Goal: Task Accomplishment & Management: Manage account settings

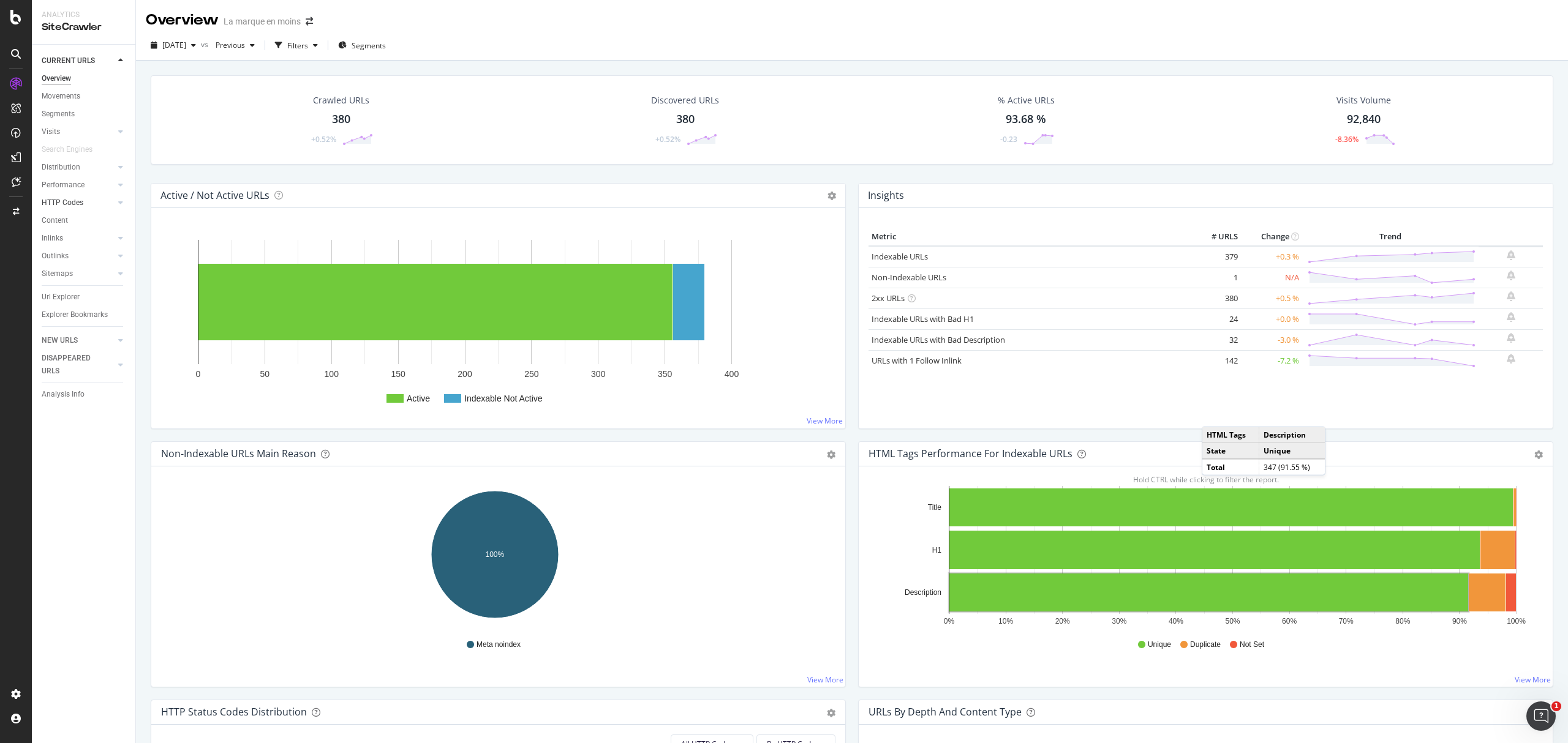
click at [84, 201] on link "HTTP Codes" at bounding box center [77, 203] width 73 height 12
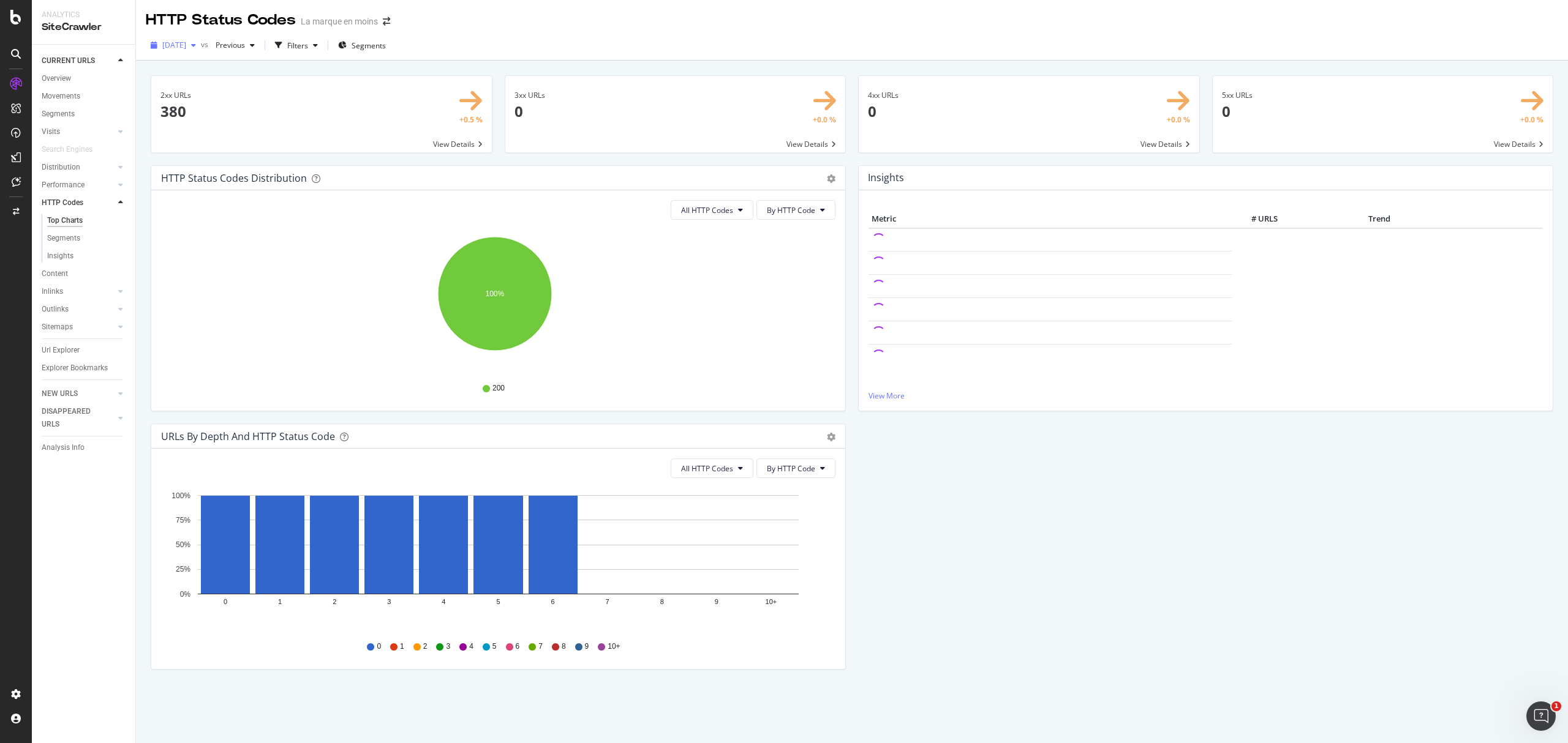
click at [167, 44] on span "[DATE]" at bounding box center [174, 44] width 24 height 10
click at [690, 26] on div "HTTP Status Codes La marque en moins" at bounding box center [852, 15] width 1432 height 30
click at [64, 251] on div "Insights" at bounding box center [60, 256] width 27 height 12
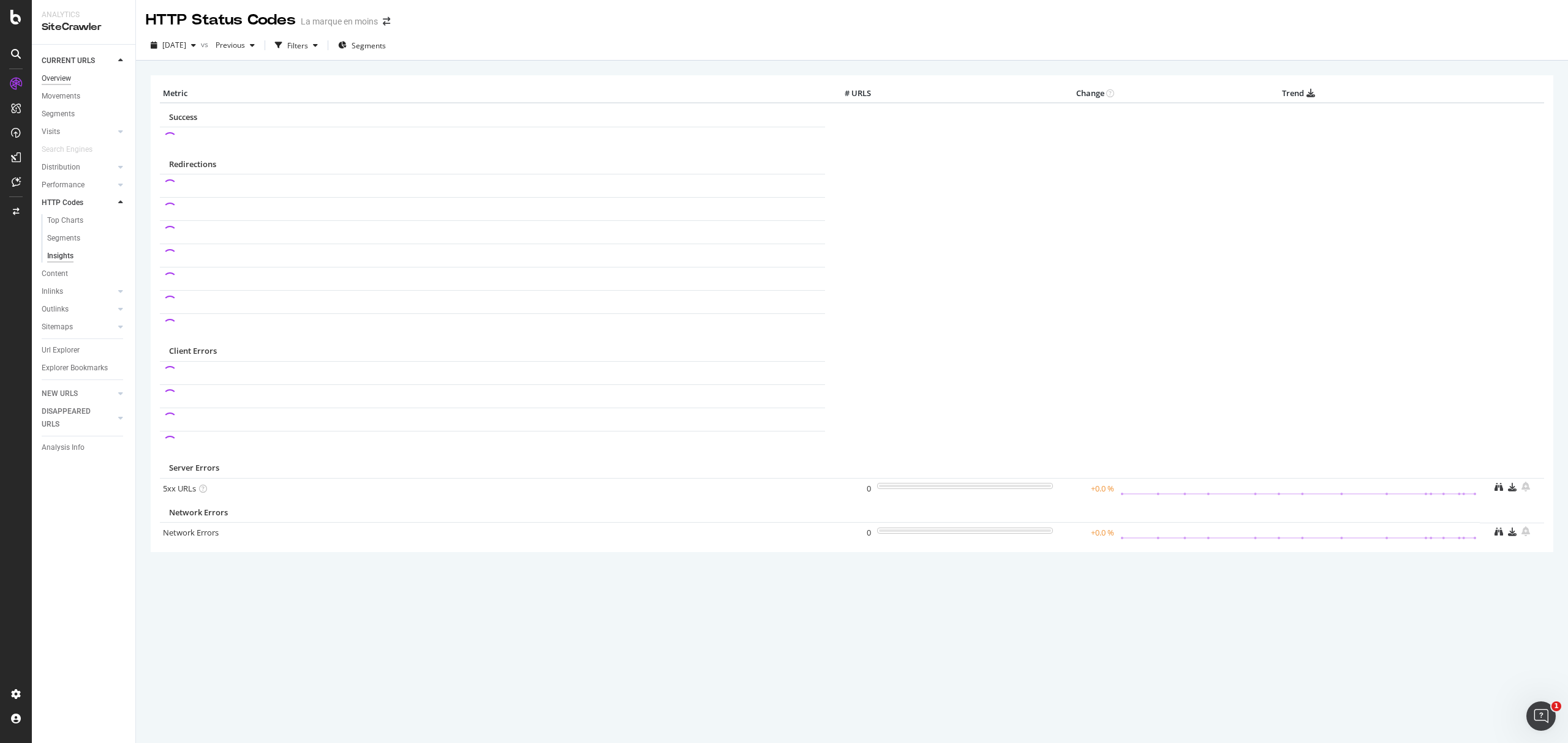
click at [62, 73] on div "Overview" at bounding box center [56, 79] width 30 height 12
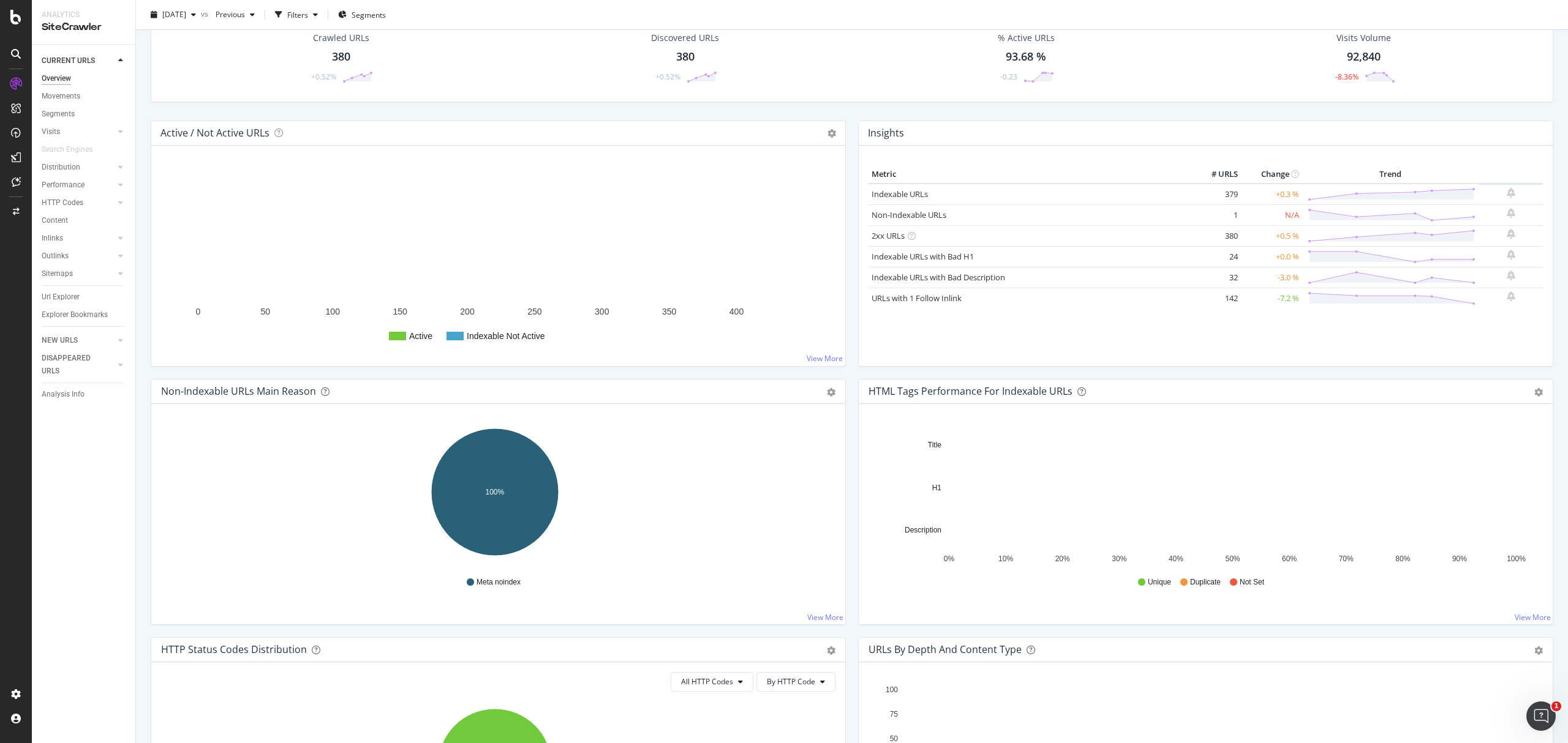
scroll to position [81, 0]
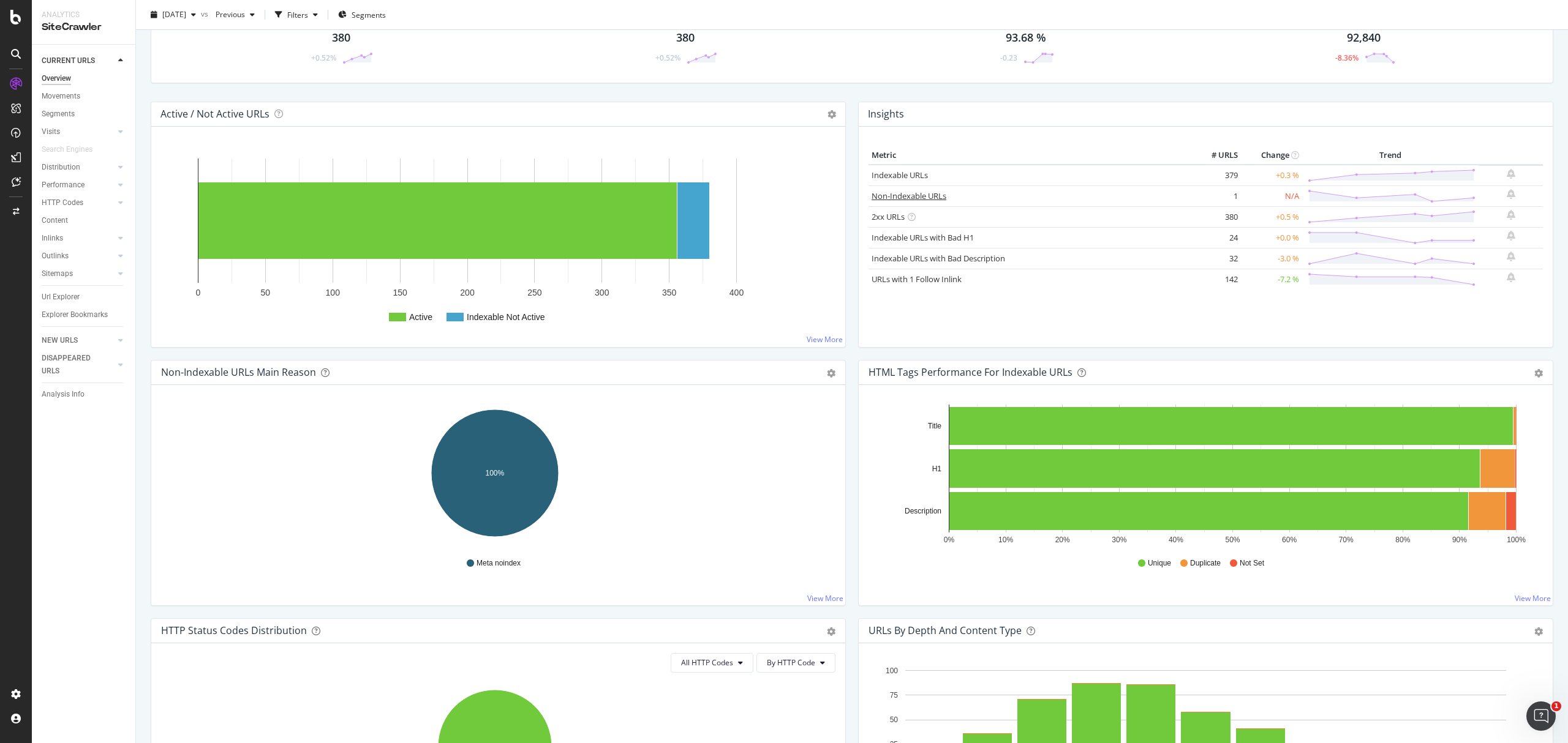
click at [907, 195] on link "Non-Indexable URLs" at bounding box center [909, 196] width 75 height 11
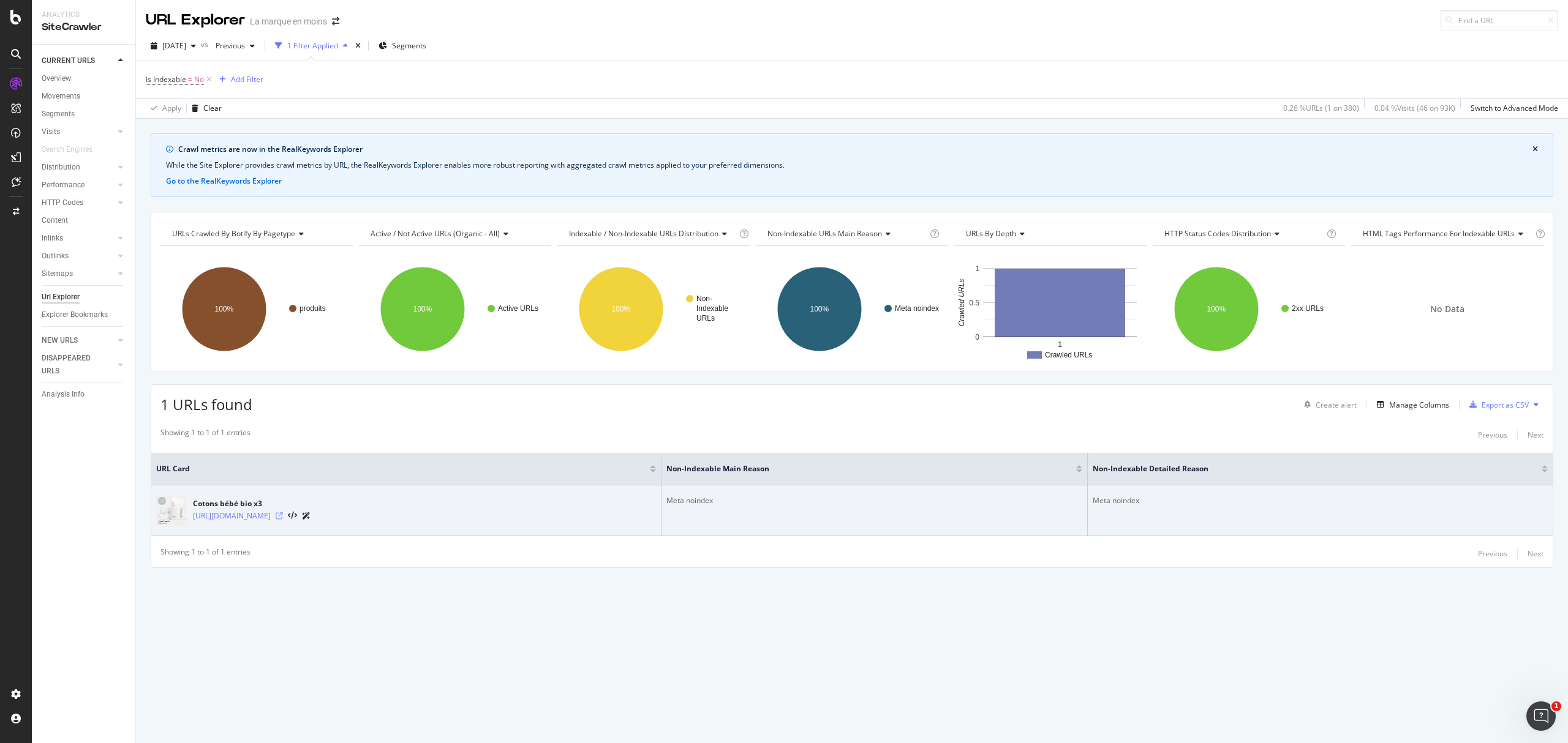
click at [283, 518] on icon at bounding box center [278, 515] width 7 height 7
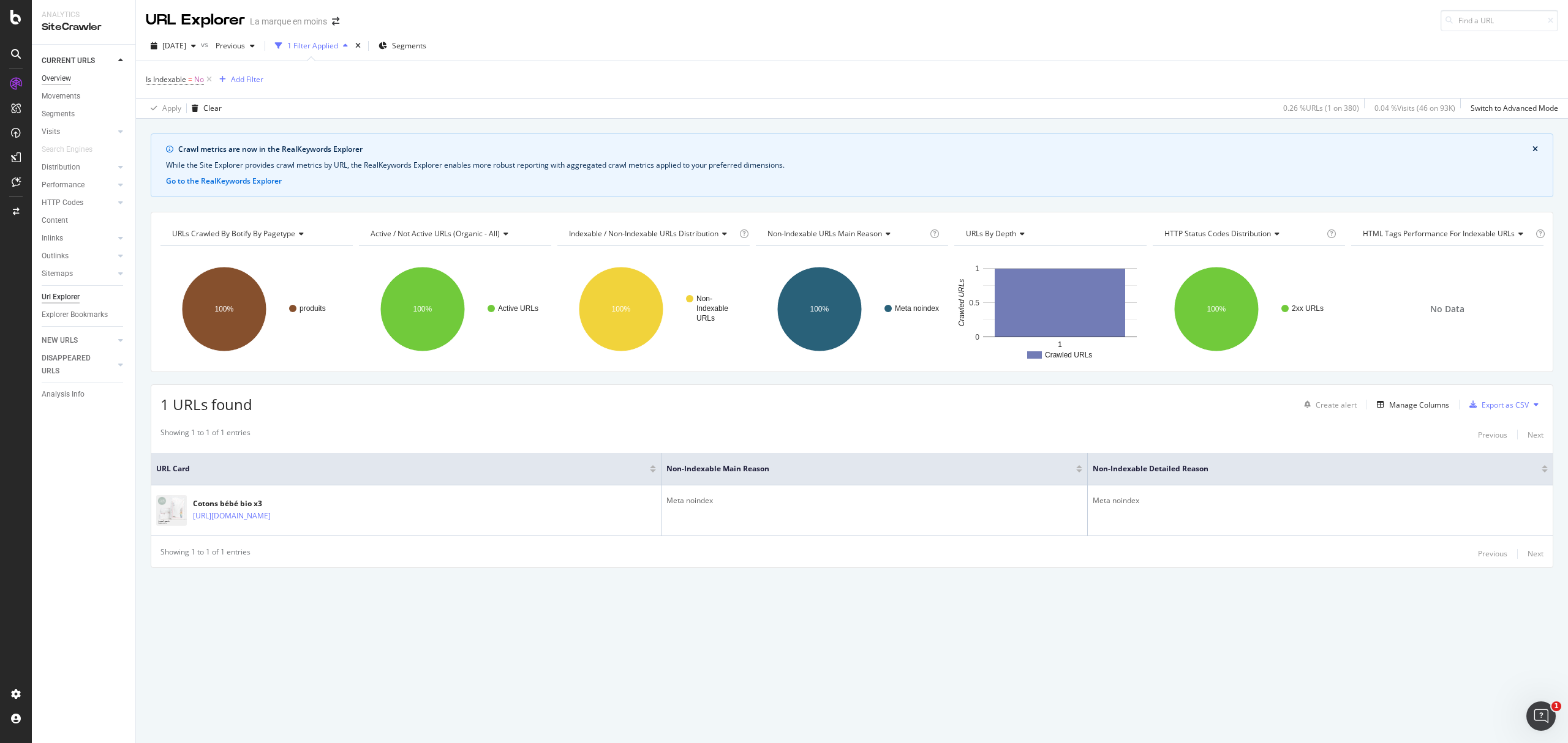
click at [53, 80] on div "Overview" at bounding box center [56, 79] width 30 height 12
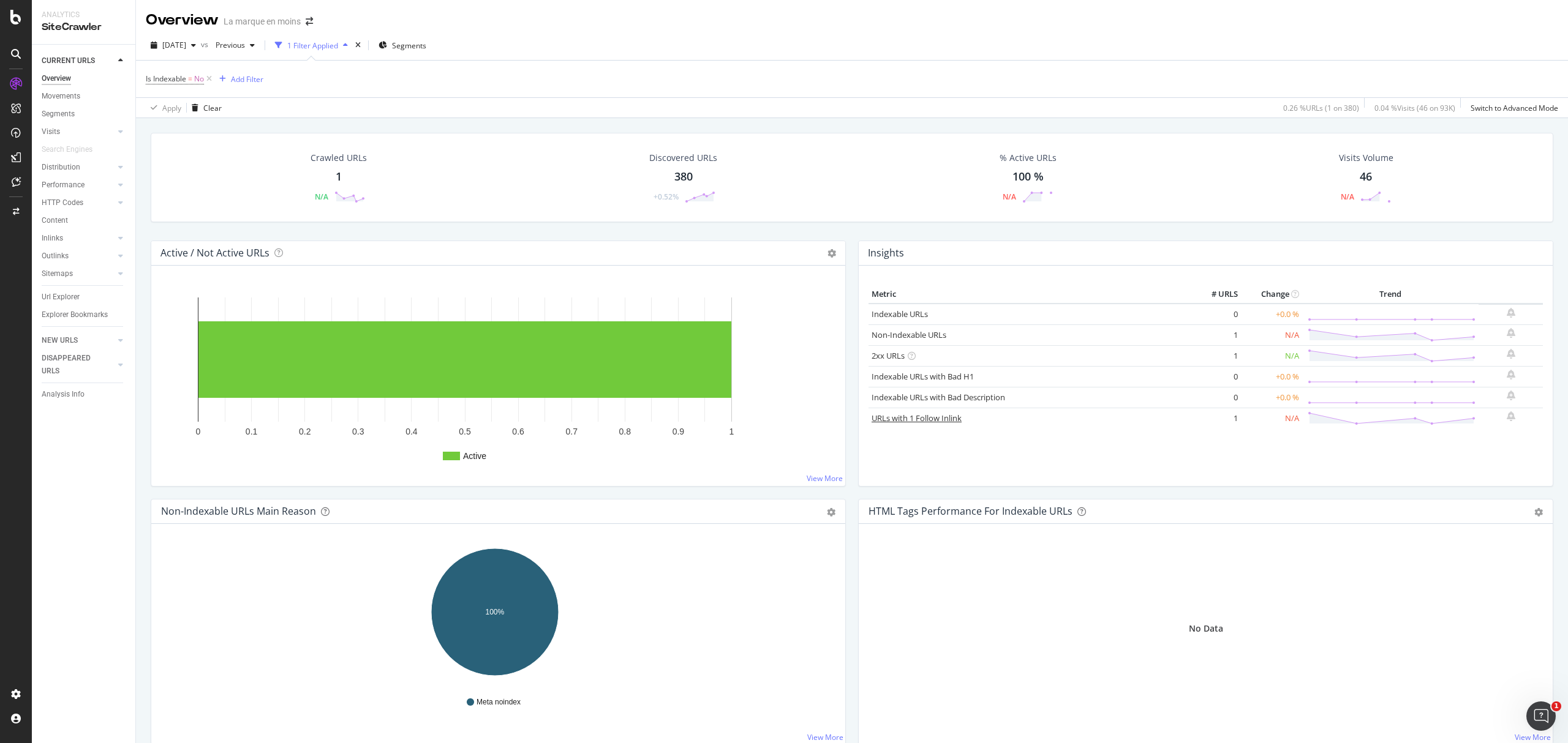
click at [912, 419] on link "URLs with 1 Follow Inlink" at bounding box center [916, 418] width 90 height 11
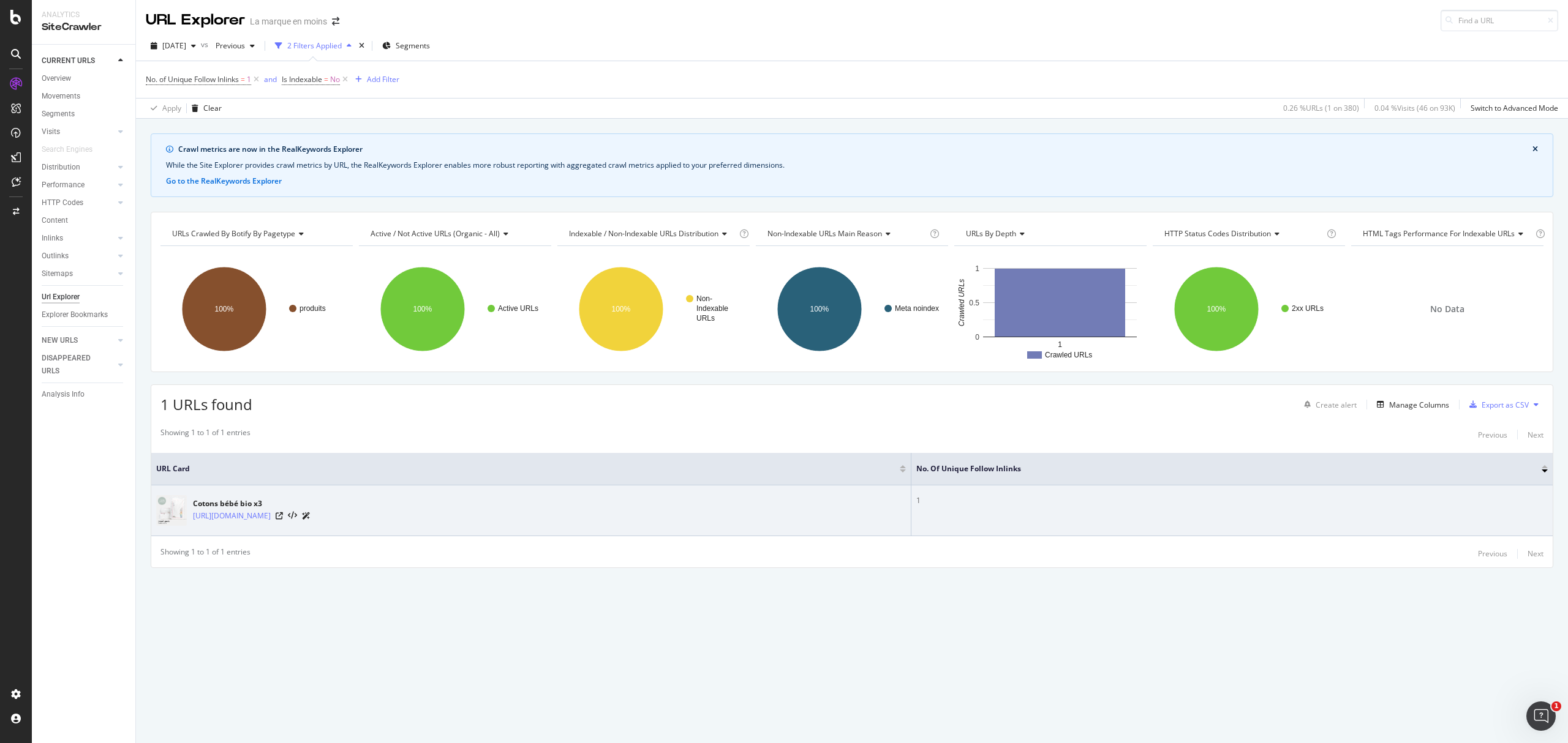
click at [1142, 506] on div "1" at bounding box center [1233, 501] width 632 height 11
click at [1141, 519] on td "1" at bounding box center [1233, 511] width 641 height 51
drag, startPoint x: 1137, startPoint y: 519, endPoint x: 919, endPoint y: 522, distance: 218.0
click at [1104, 522] on td "1" at bounding box center [1233, 511] width 641 height 51
click at [310, 518] on icon at bounding box center [306, 515] width 9 height 7
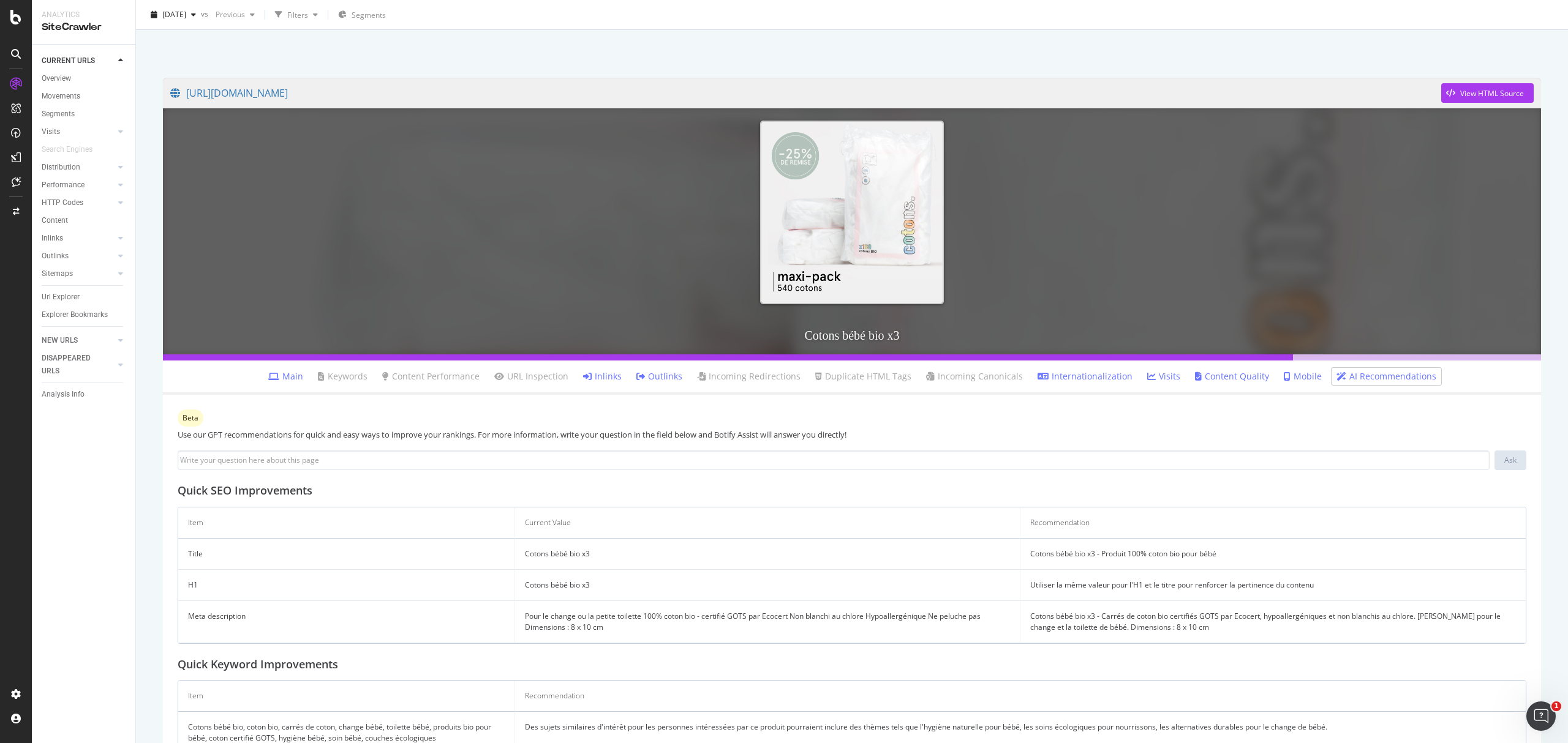
scroll to position [179, 0]
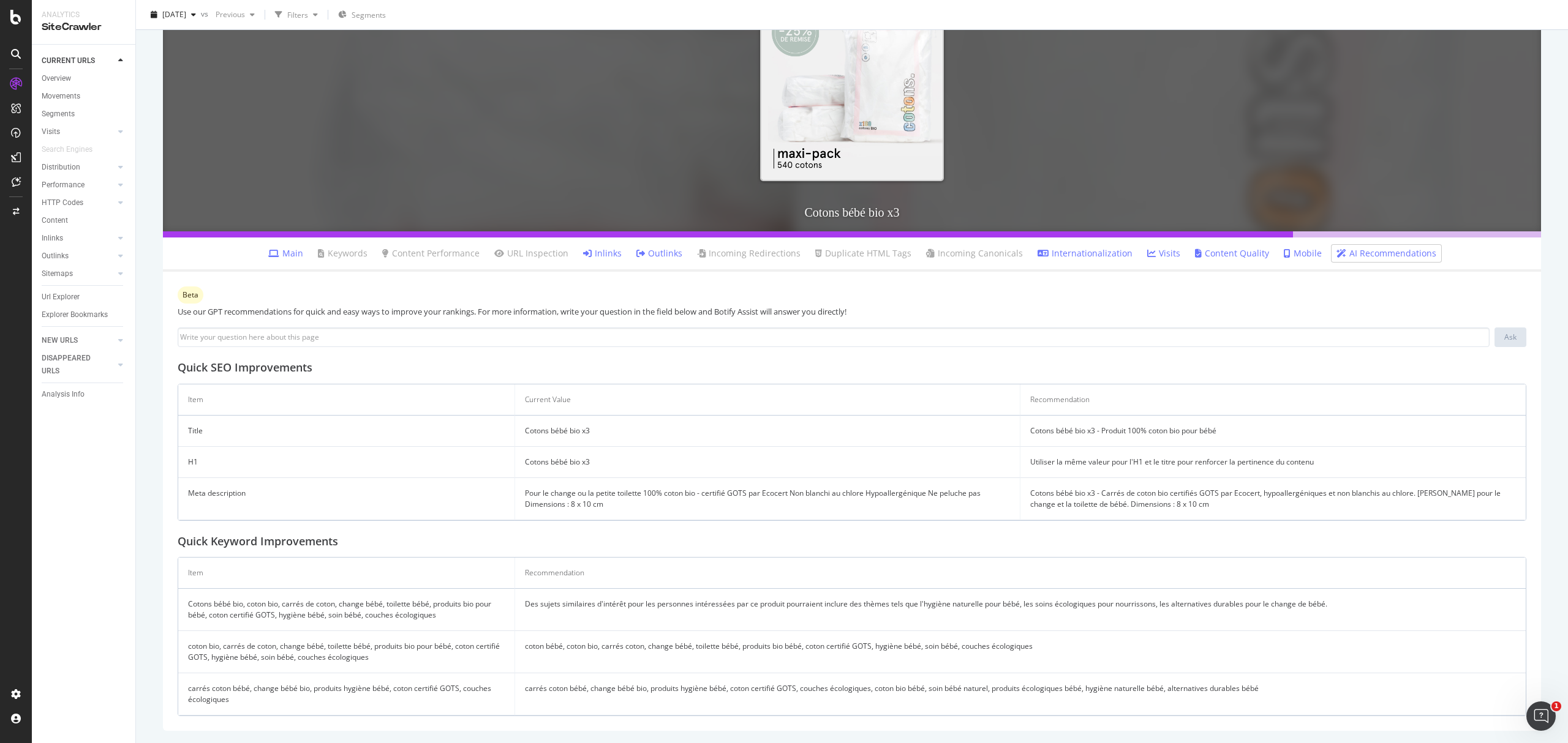
click at [598, 248] on link "Inlinks" at bounding box center [602, 253] width 38 height 12
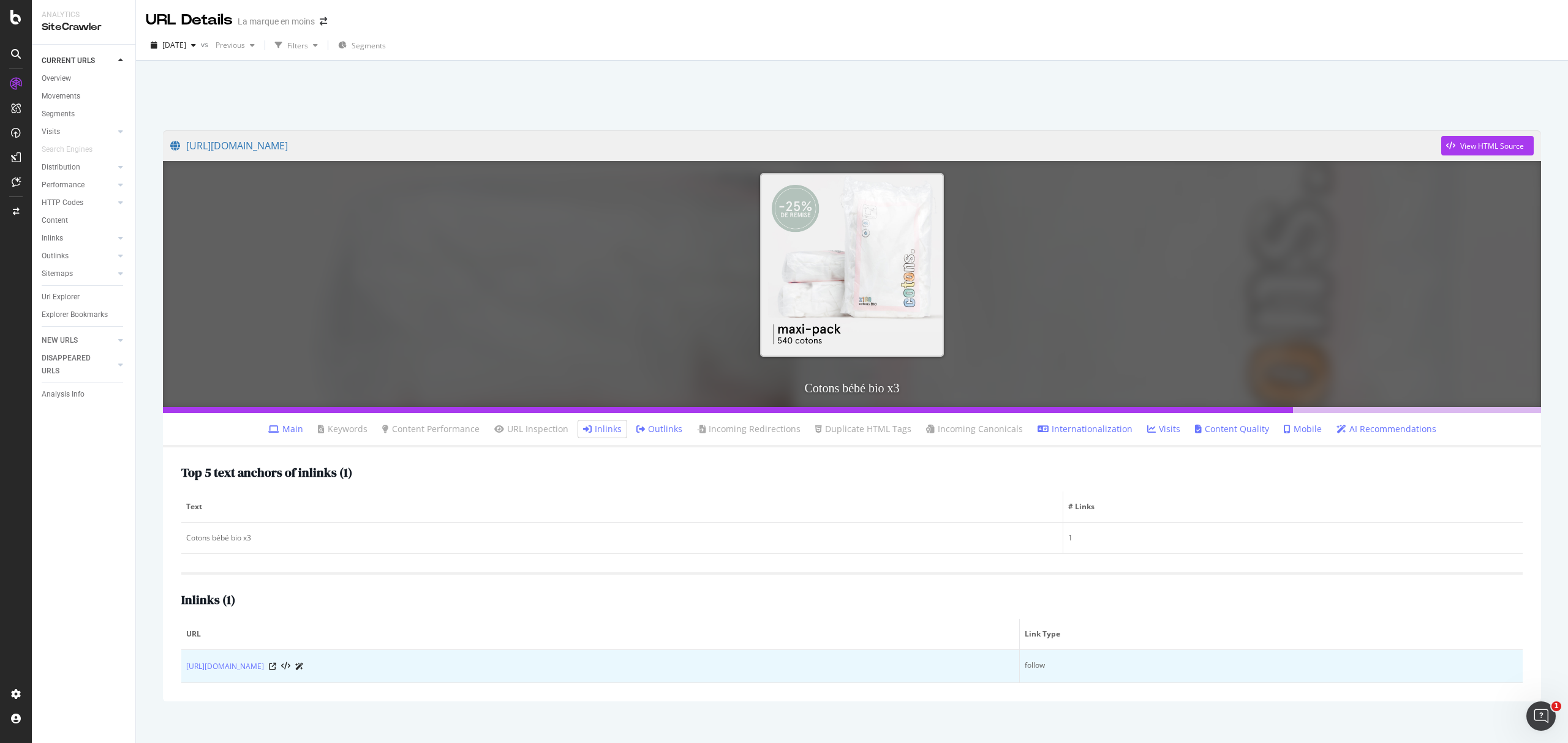
scroll to position [15, 0]
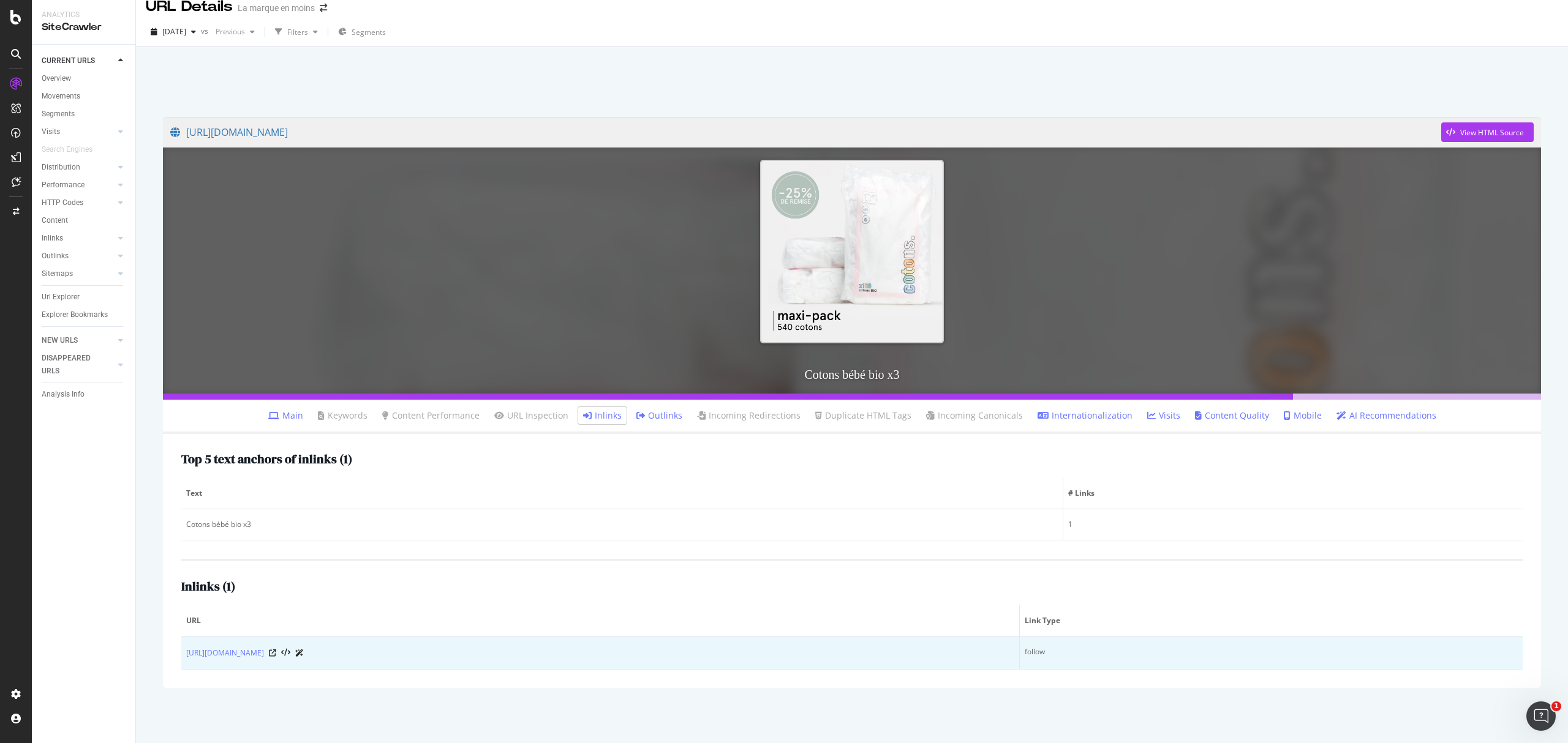
click at [1063, 650] on td "follow" at bounding box center [1272, 653] width 503 height 33
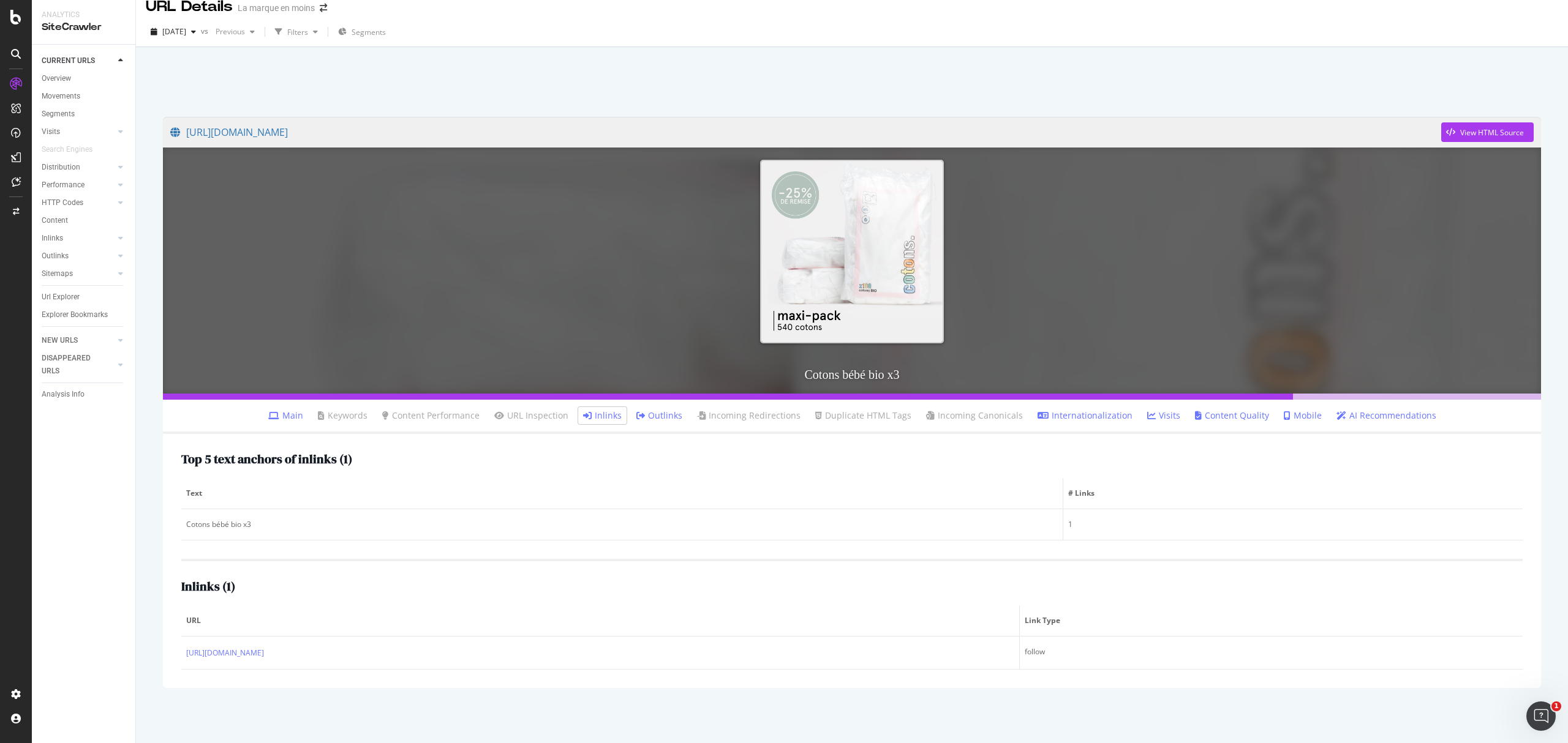
click at [652, 414] on link "Outlinks" at bounding box center [659, 416] width 46 height 12
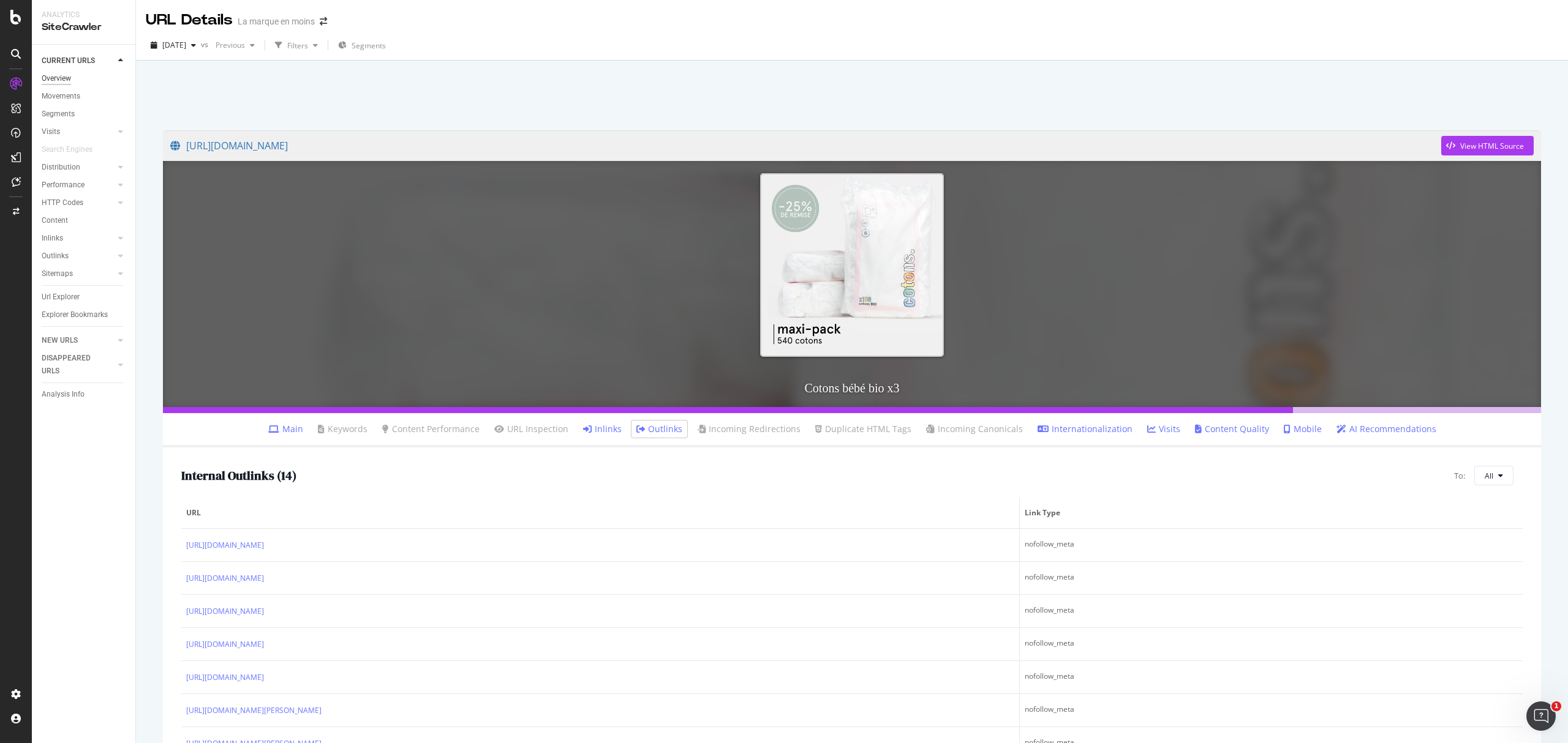
click at [52, 76] on div "Overview" at bounding box center [56, 79] width 30 height 12
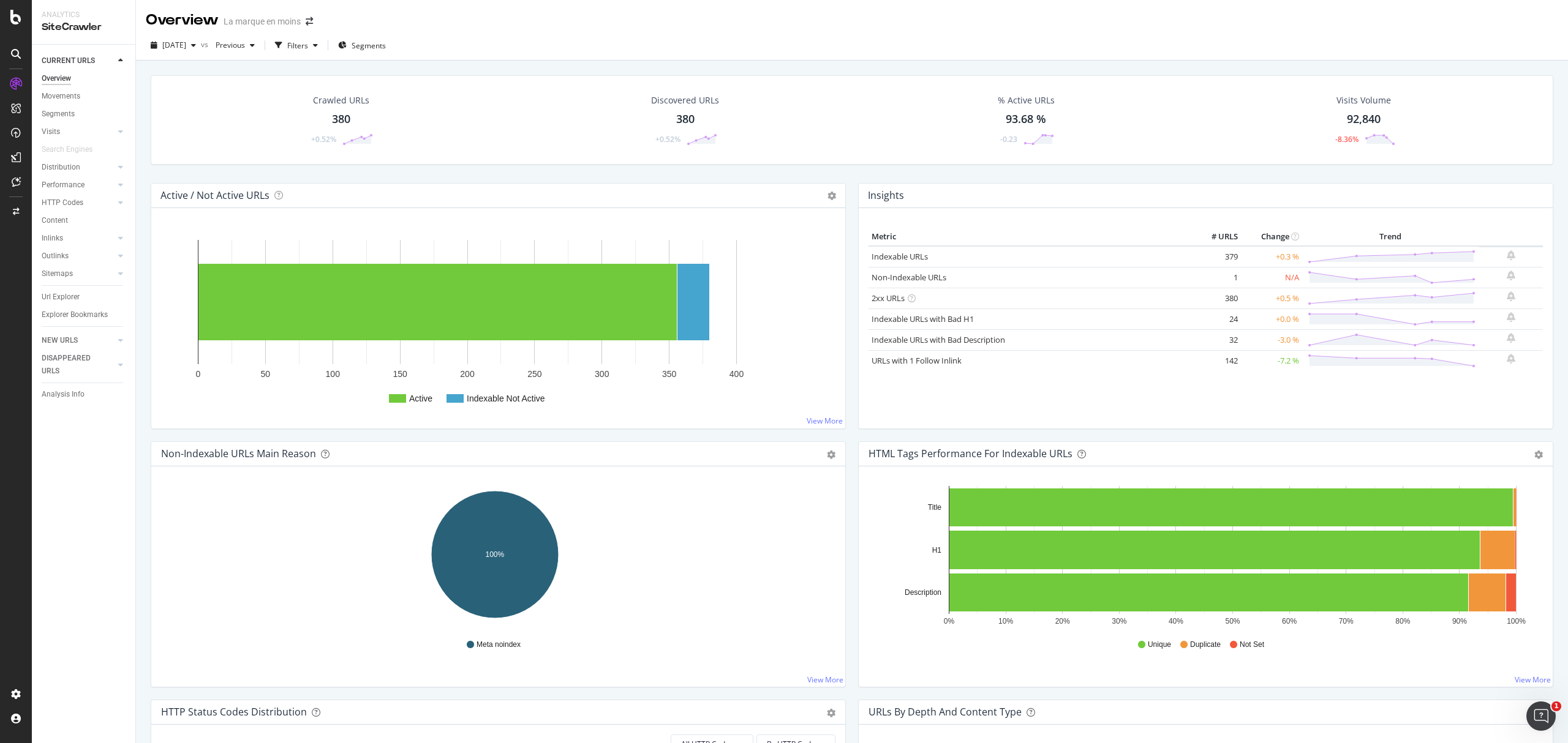
click at [874, 196] on h4 "Insights" at bounding box center [886, 195] width 36 height 16
click at [119, 232] on div at bounding box center [121, 239] width 12 height 12
click at [66, 138] on div "ActionBoard" at bounding box center [69, 138] width 48 height 12
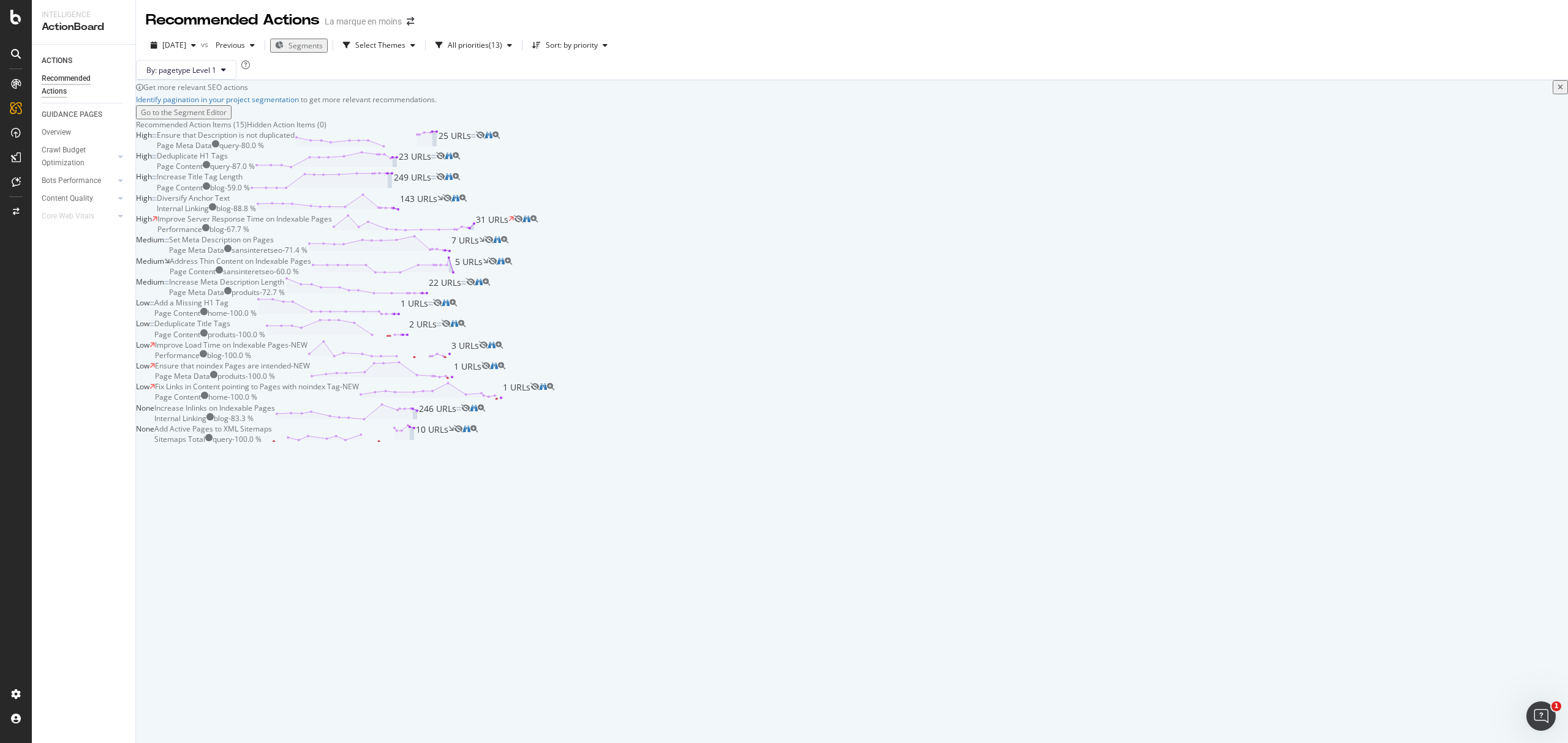
click at [332, 224] on div "Improve Server Response Time on Indexable Pages" at bounding box center [245, 218] width 175 height 10
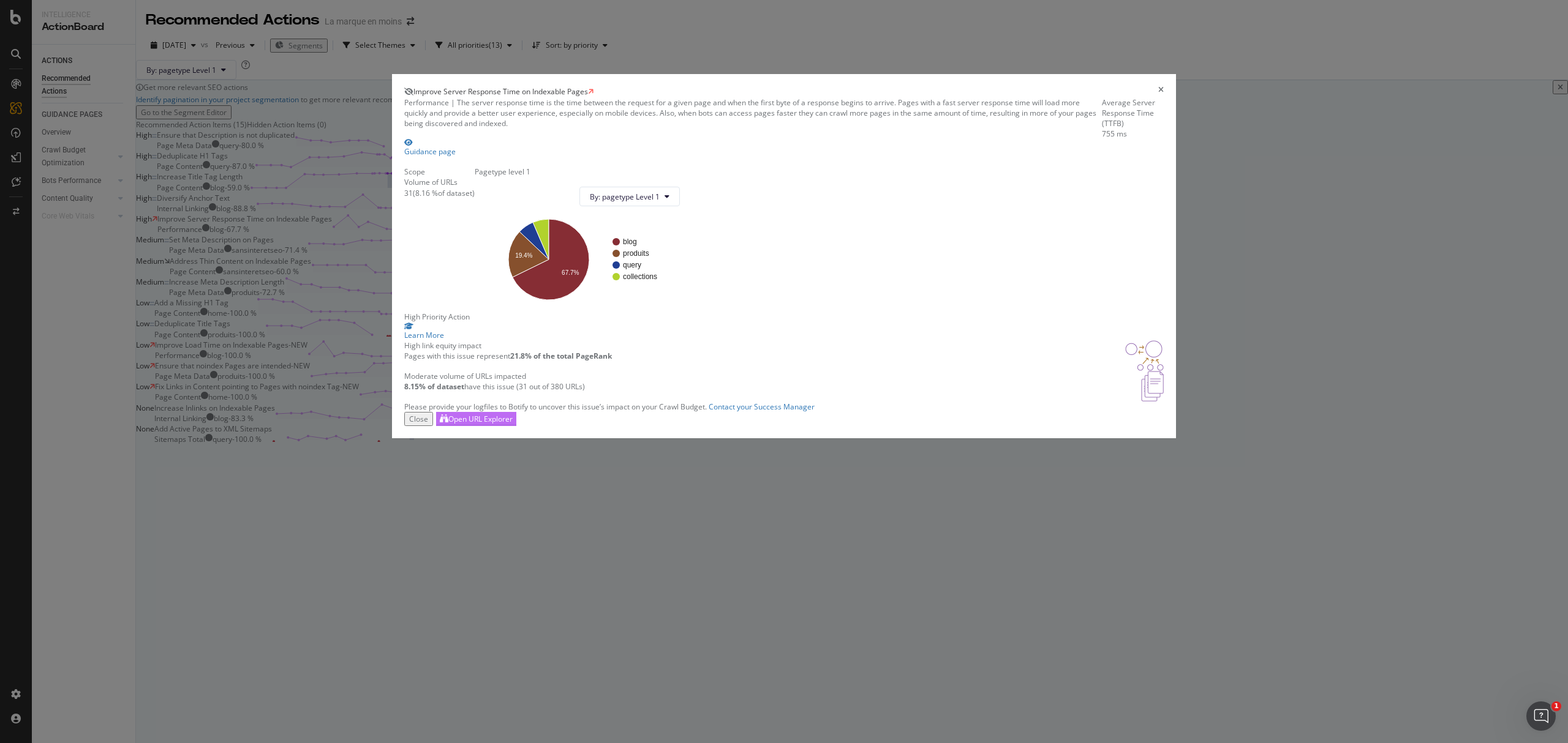
click at [513, 424] on div "Open URL Explorer" at bounding box center [481, 419] width 64 height 10
click at [1158, 97] on icon "times" at bounding box center [1161, 91] width 5 height 10
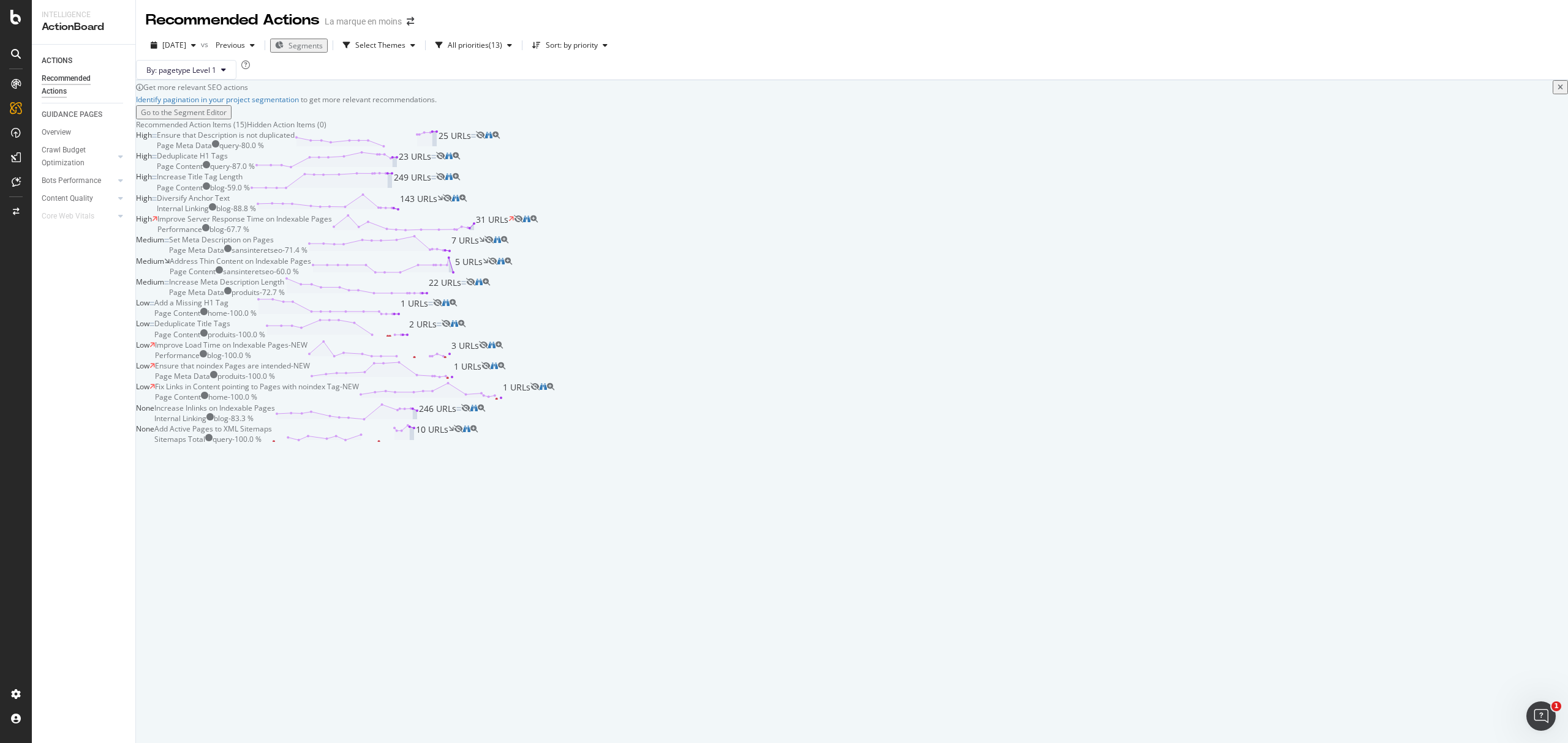
click at [436, 172] on div "Deduplicate H1 Tags Page Content query - 87.0 % 23 URLs" at bounding box center [296, 161] width 279 height 21
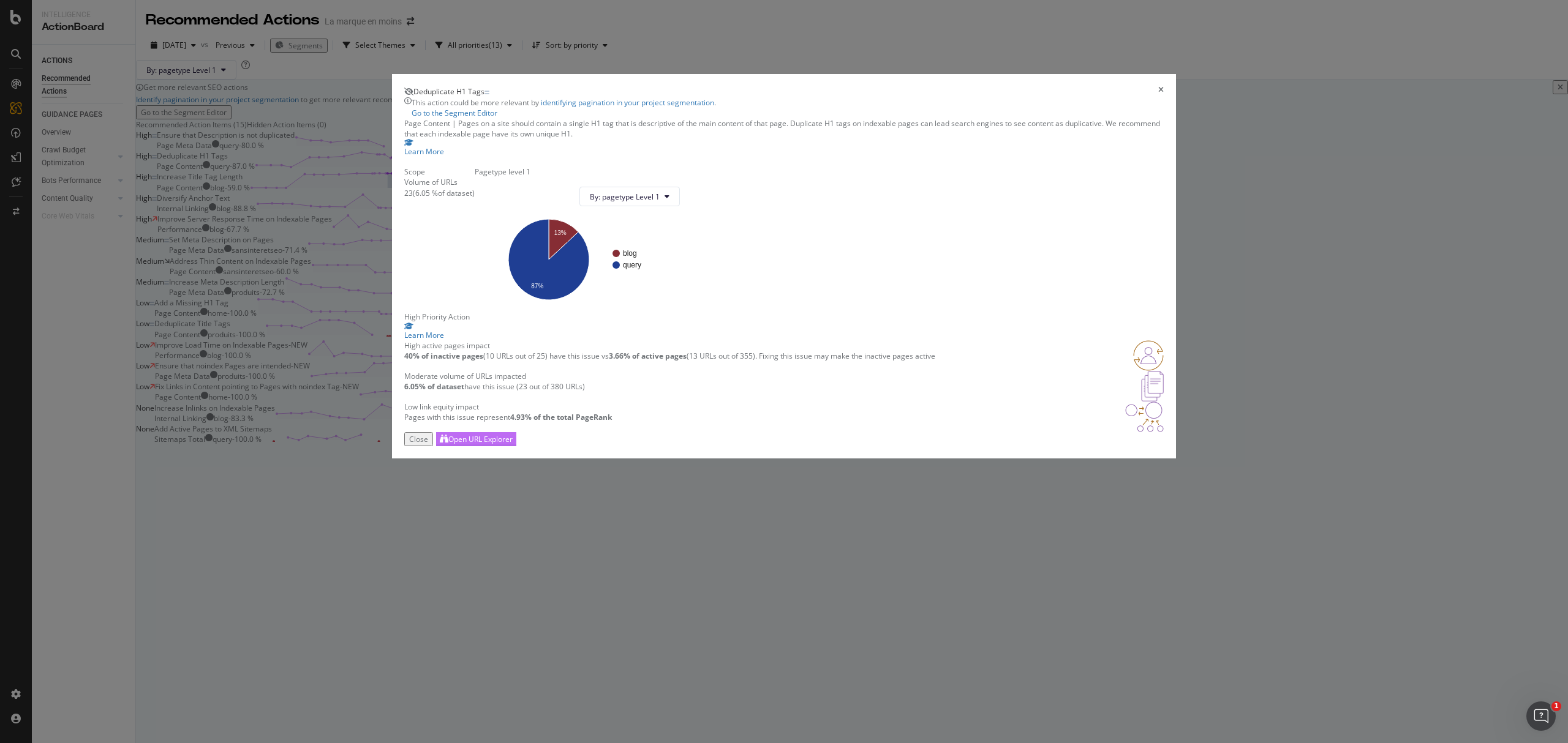
click at [513, 444] on div "Open URL Explorer" at bounding box center [481, 439] width 64 height 10
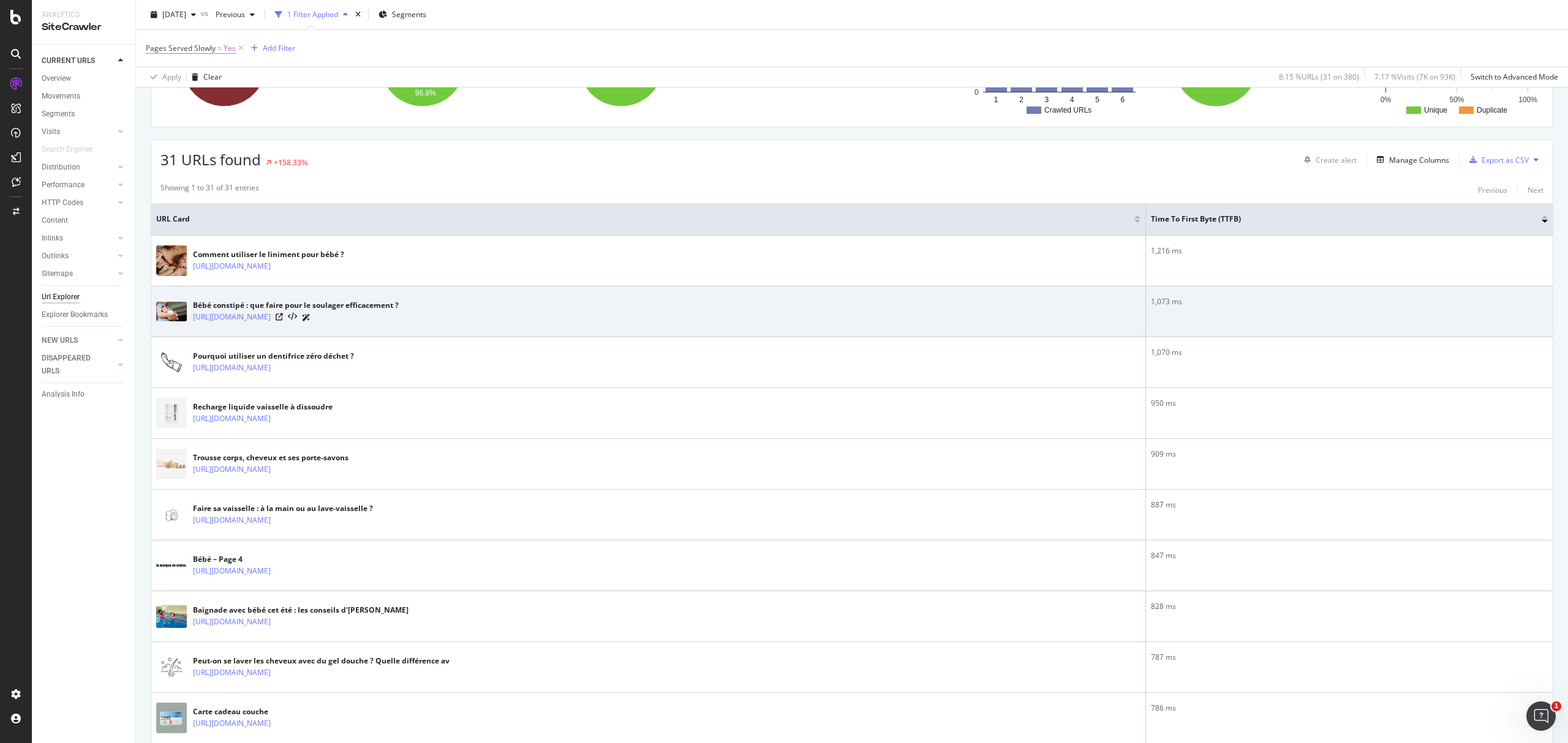
scroll to position [163, 0]
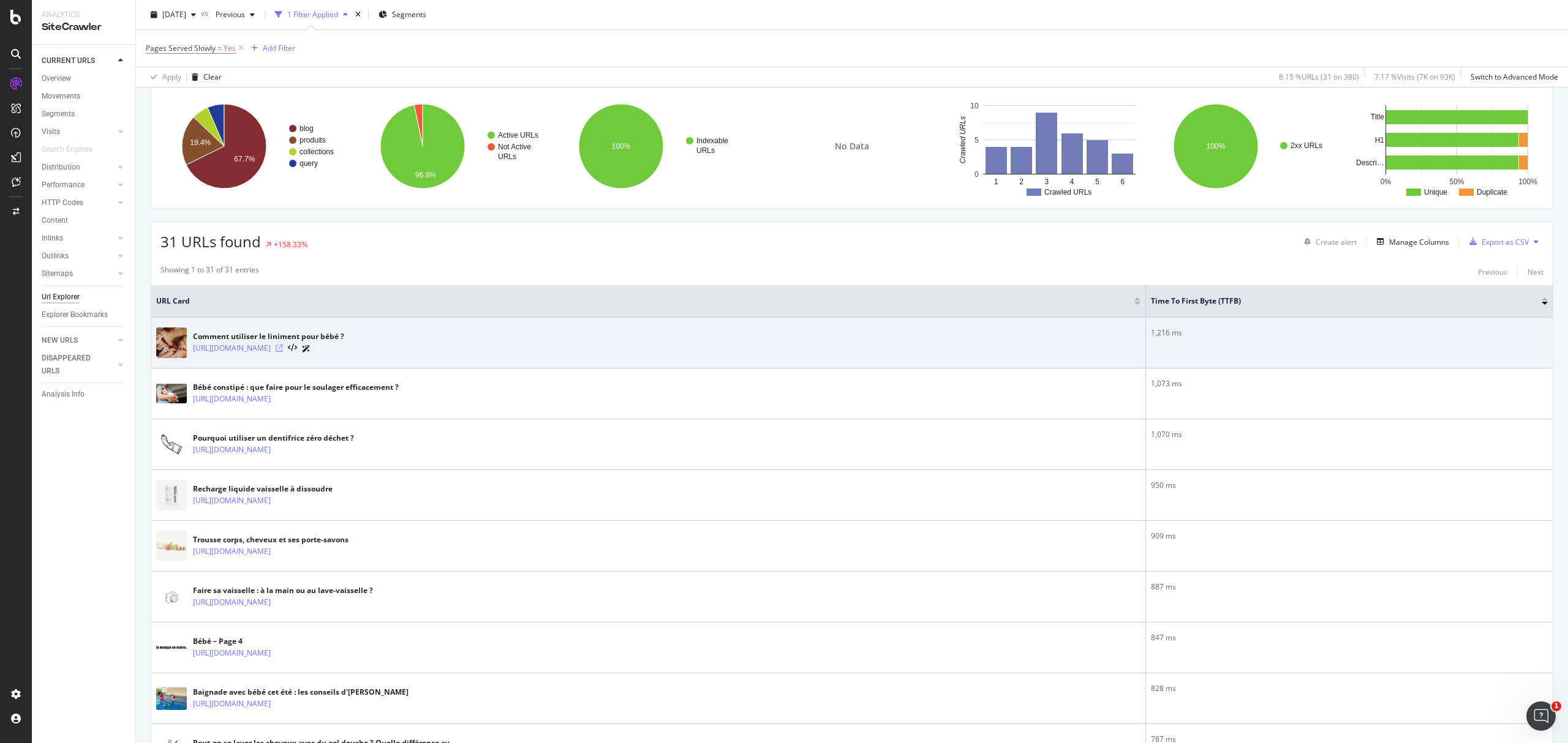
click at [283, 351] on icon at bounding box center [278, 348] width 7 height 7
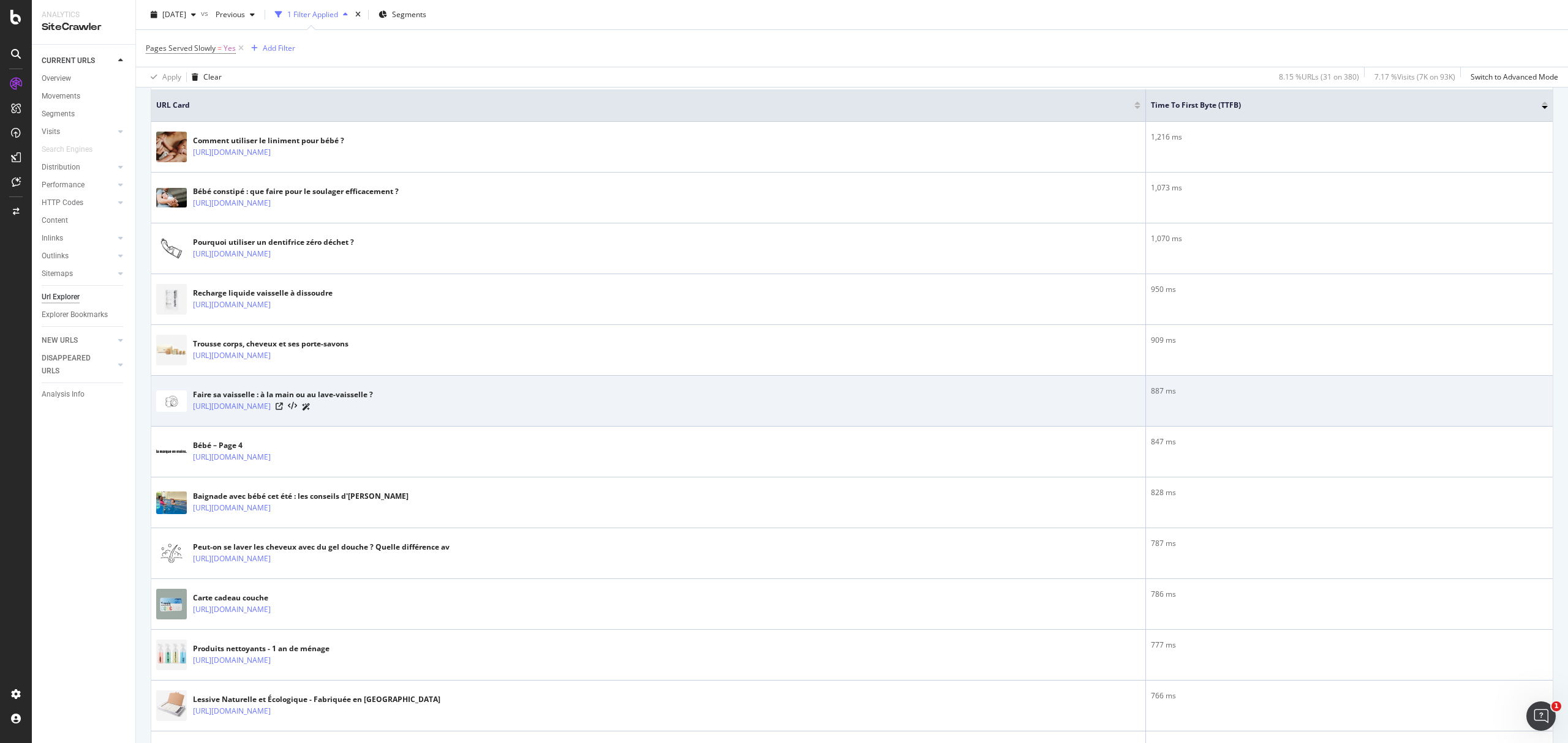
scroll to position [81, 0]
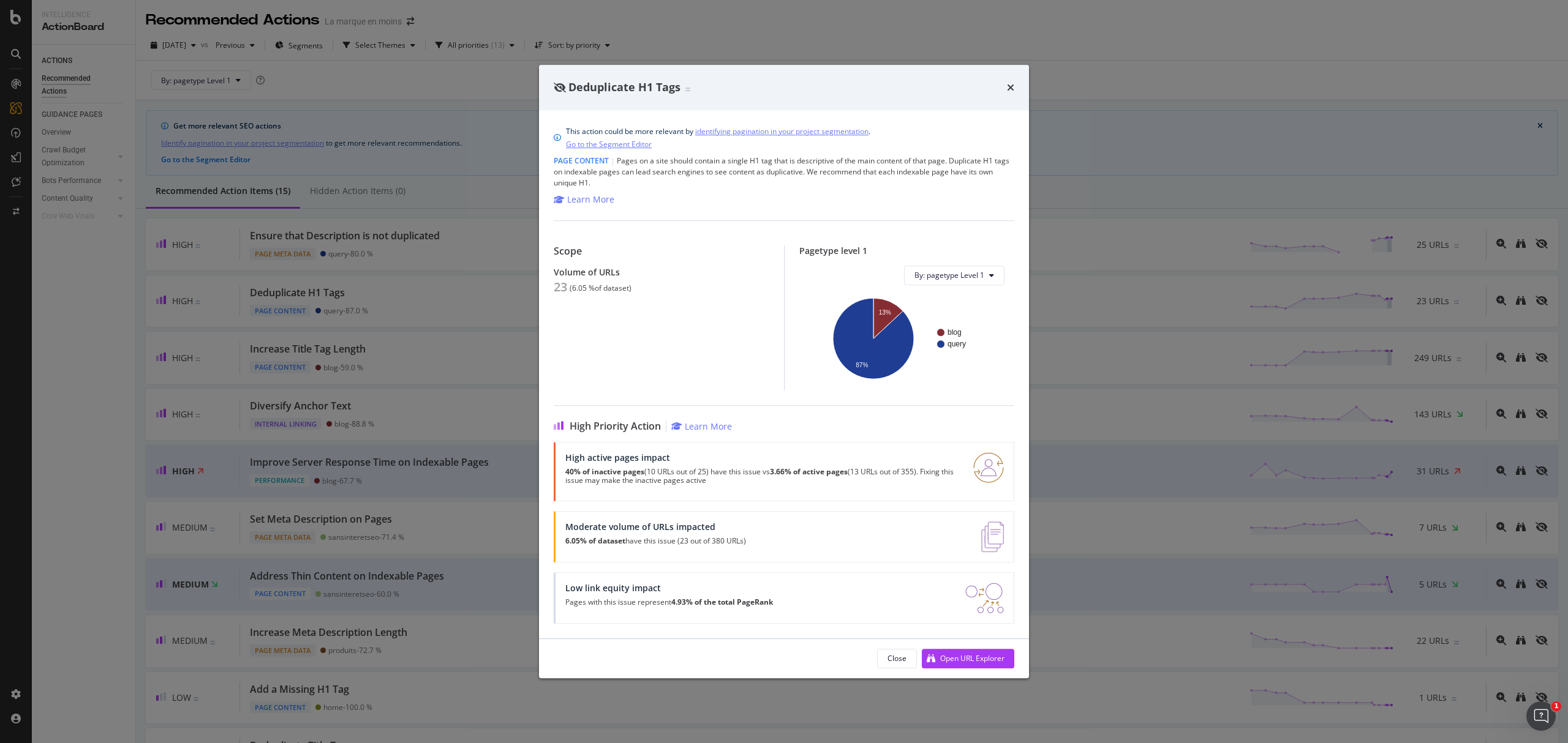
click at [93, 500] on div "Deduplicate H1 Tags This action could be more relevant by identifying paginatio…" at bounding box center [784, 371] width 1568 height 743
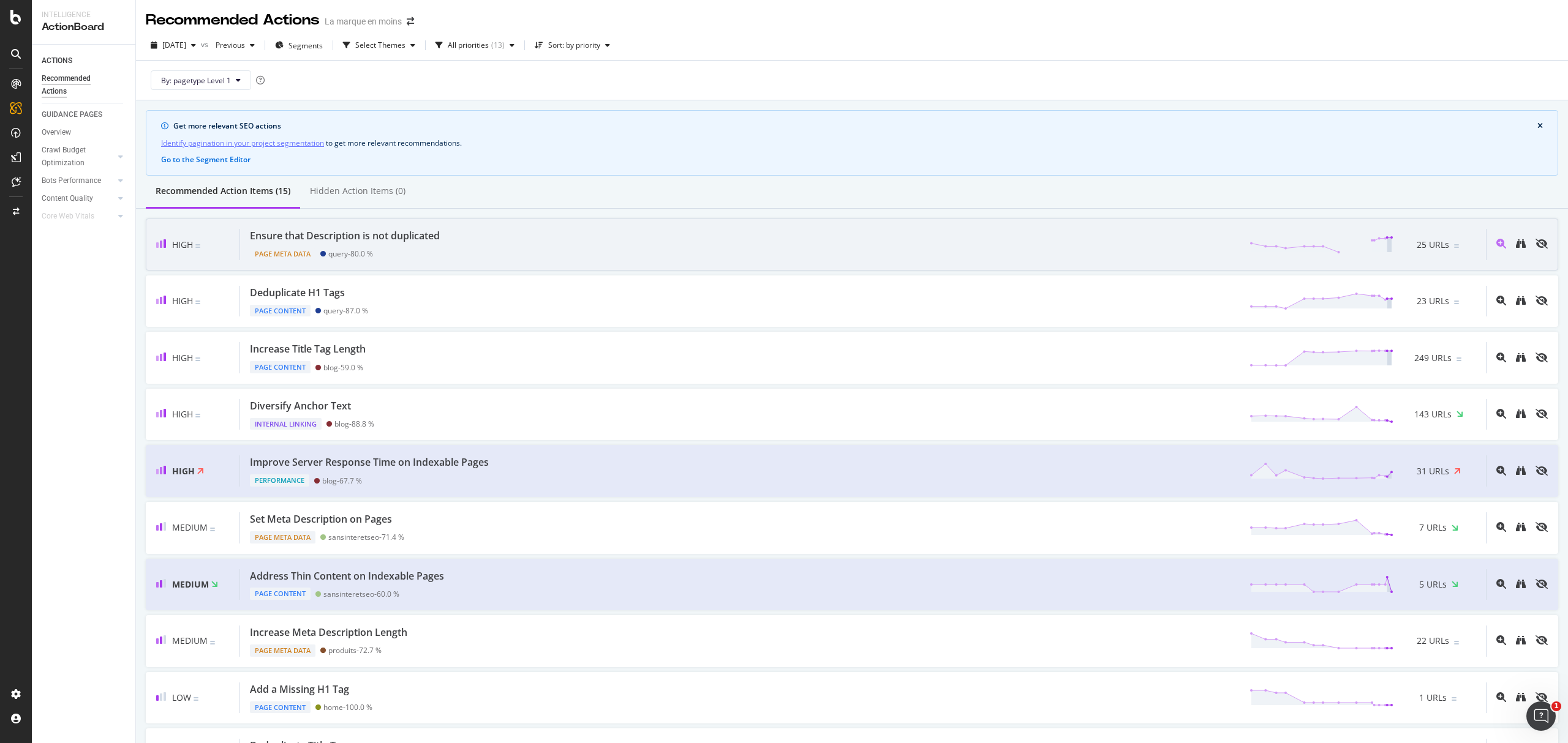
click at [498, 235] on div "Ensure that Description is not duplicated Page Meta Data query - 80.0 % 25 URLs" at bounding box center [863, 245] width 1246 height 31
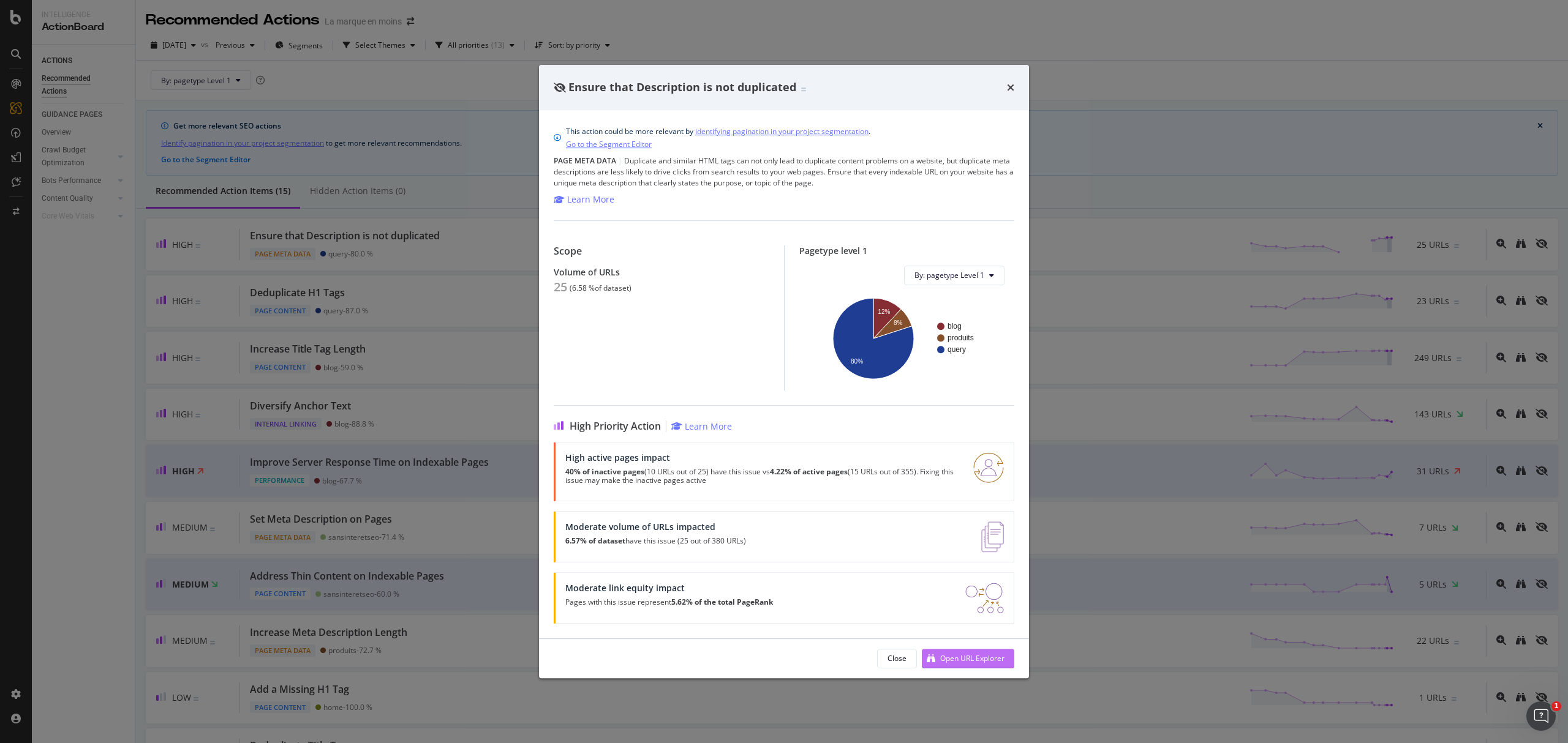
click at [976, 657] on div "Open URL Explorer" at bounding box center [972, 658] width 64 height 10
click at [1012, 80] on div "times" at bounding box center [1010, 87] width 7 height 16
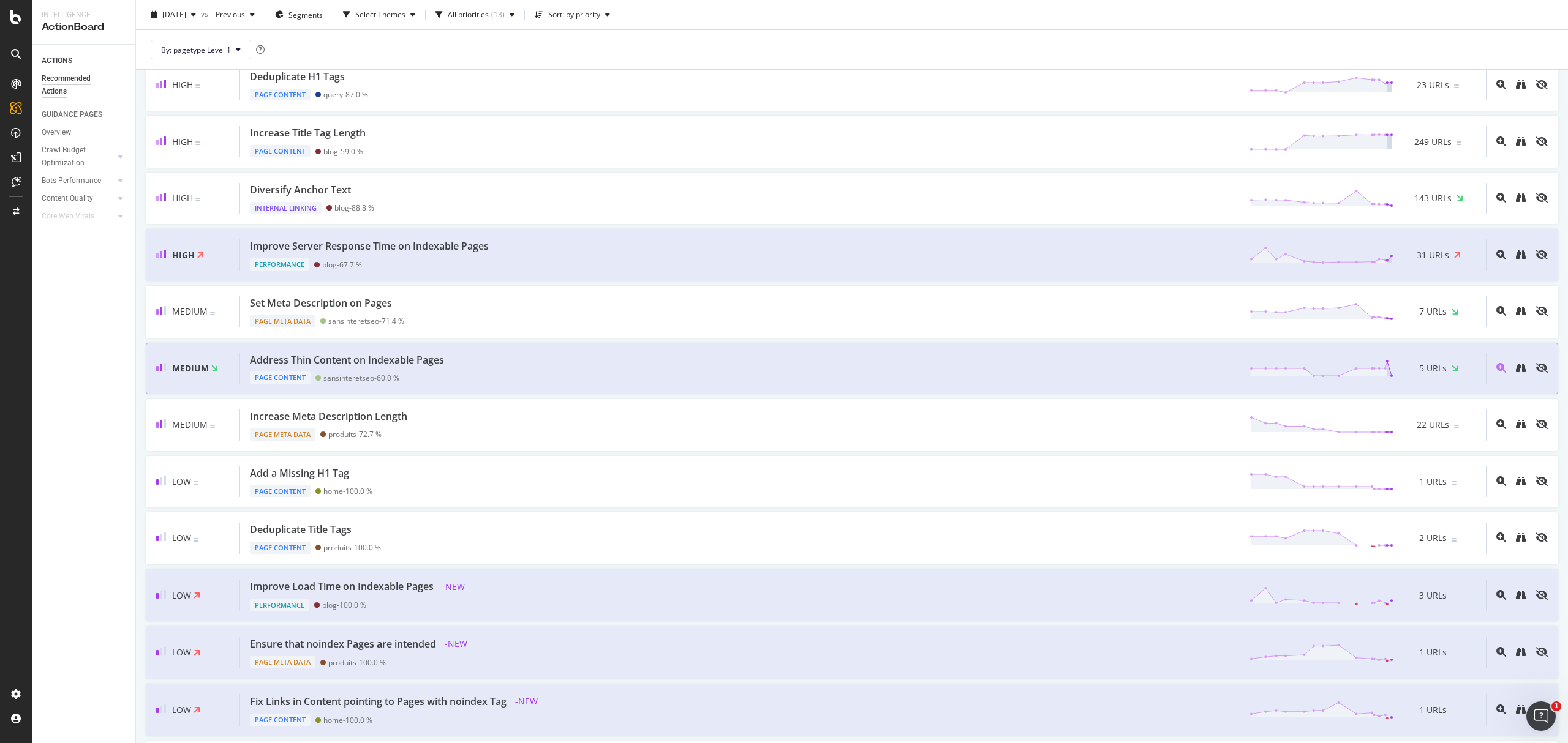
scroll to position [245, 0]
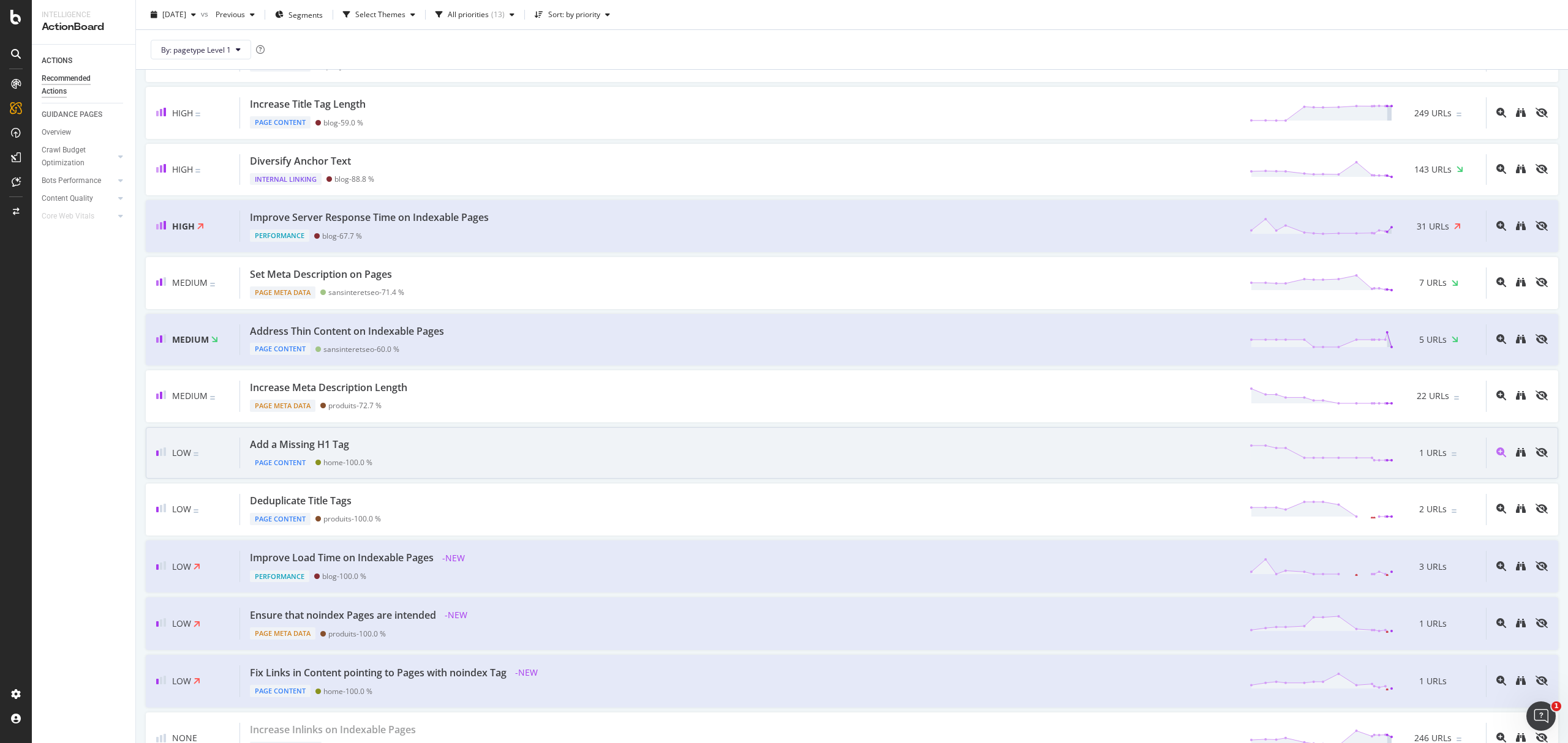
click at [463, 463] on div "Add a Missing H1 Tag Page Content home - 100.0 % 1 URLs" at bounding box center [863, 453] width 1246 height 31
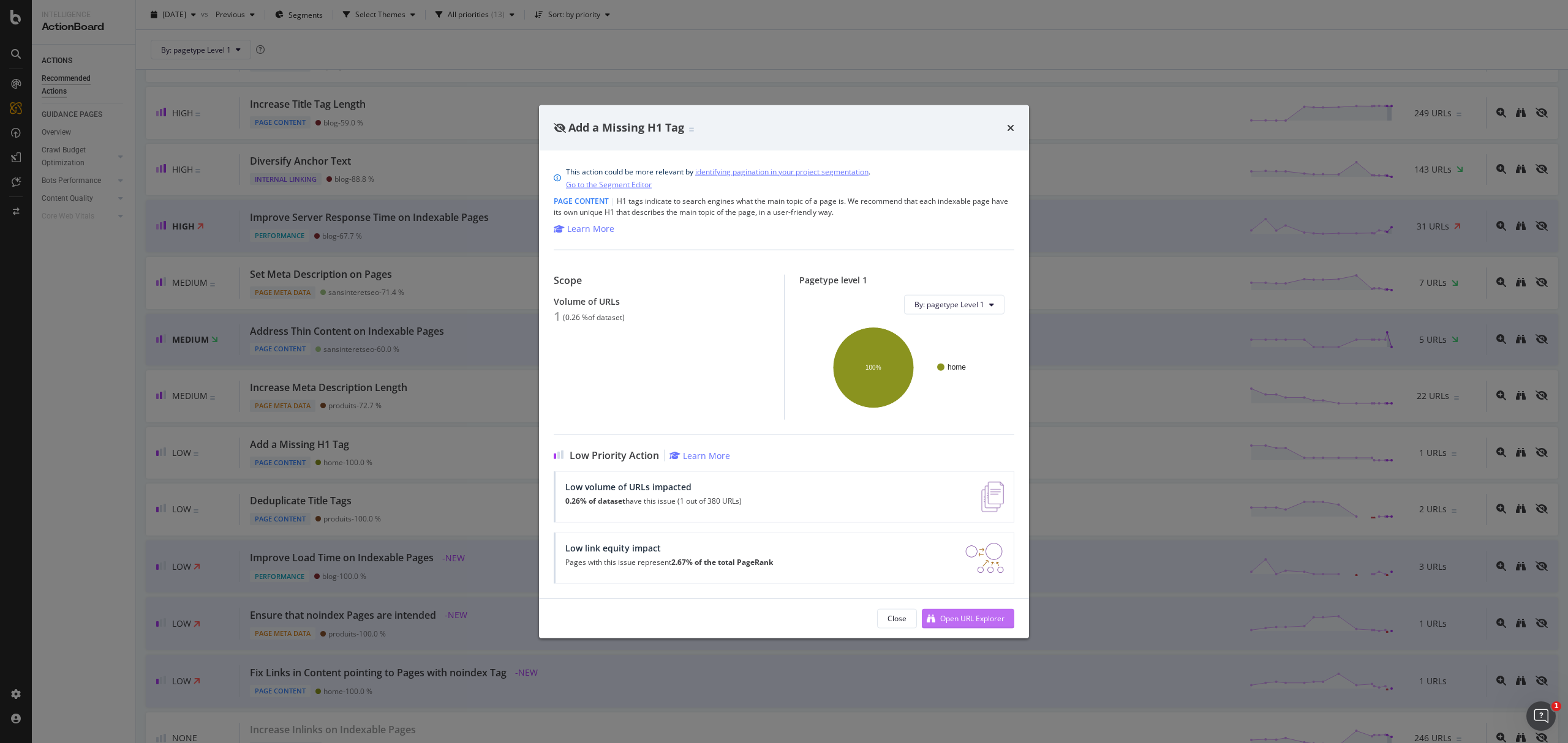
click at [936, 618] on div "Open URL Explorer" at bounding box center [963, 618] width 83 height 19
click at [427, 495] on div "Add a Missing H1 Tag This action could be more relevant by identifying paginati…" at bounding box center [784, 371] width 1568 height 743
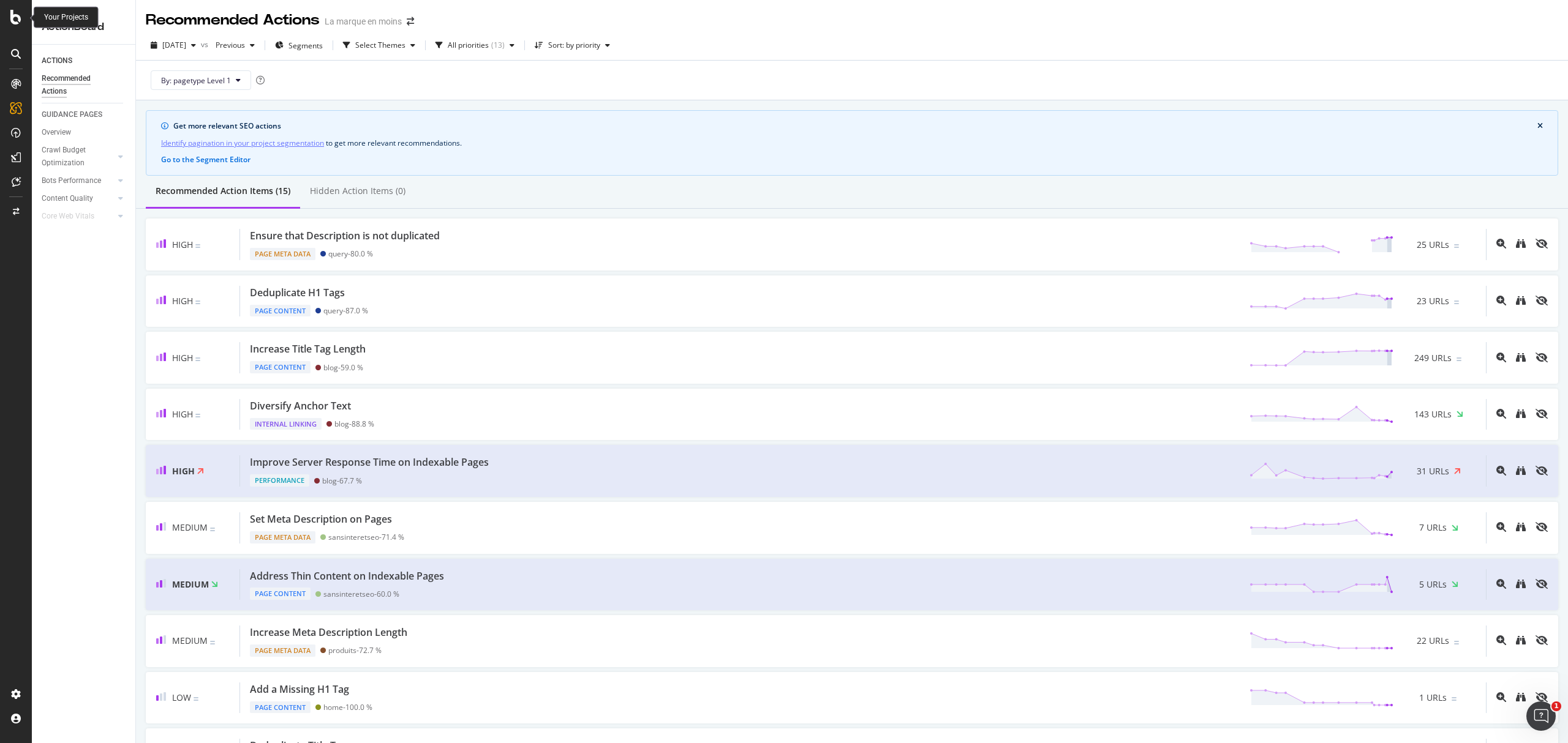
click at [16, 21] on icon at bounding box center [16, 17] width 11 height 15
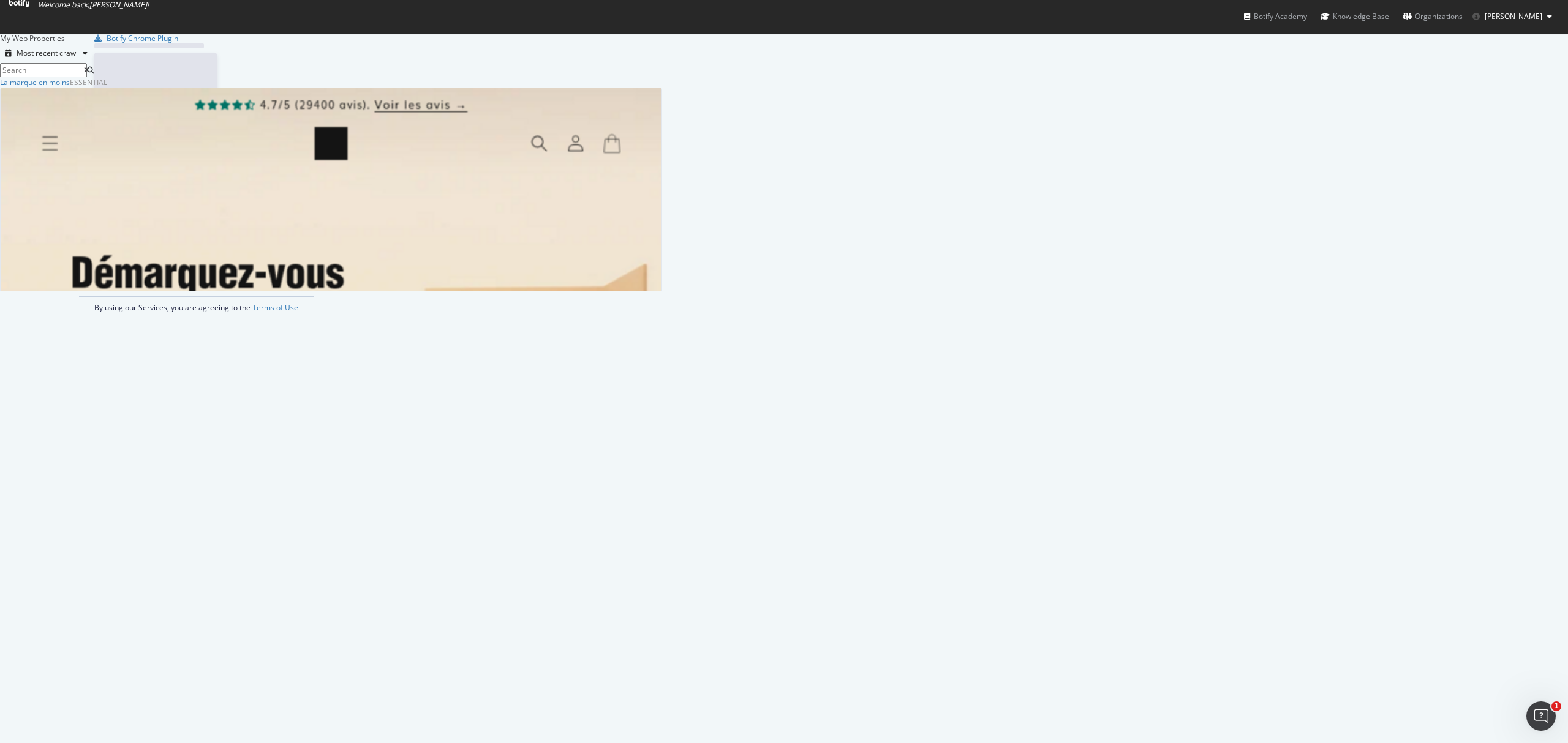
scroll to position [731, 1544]
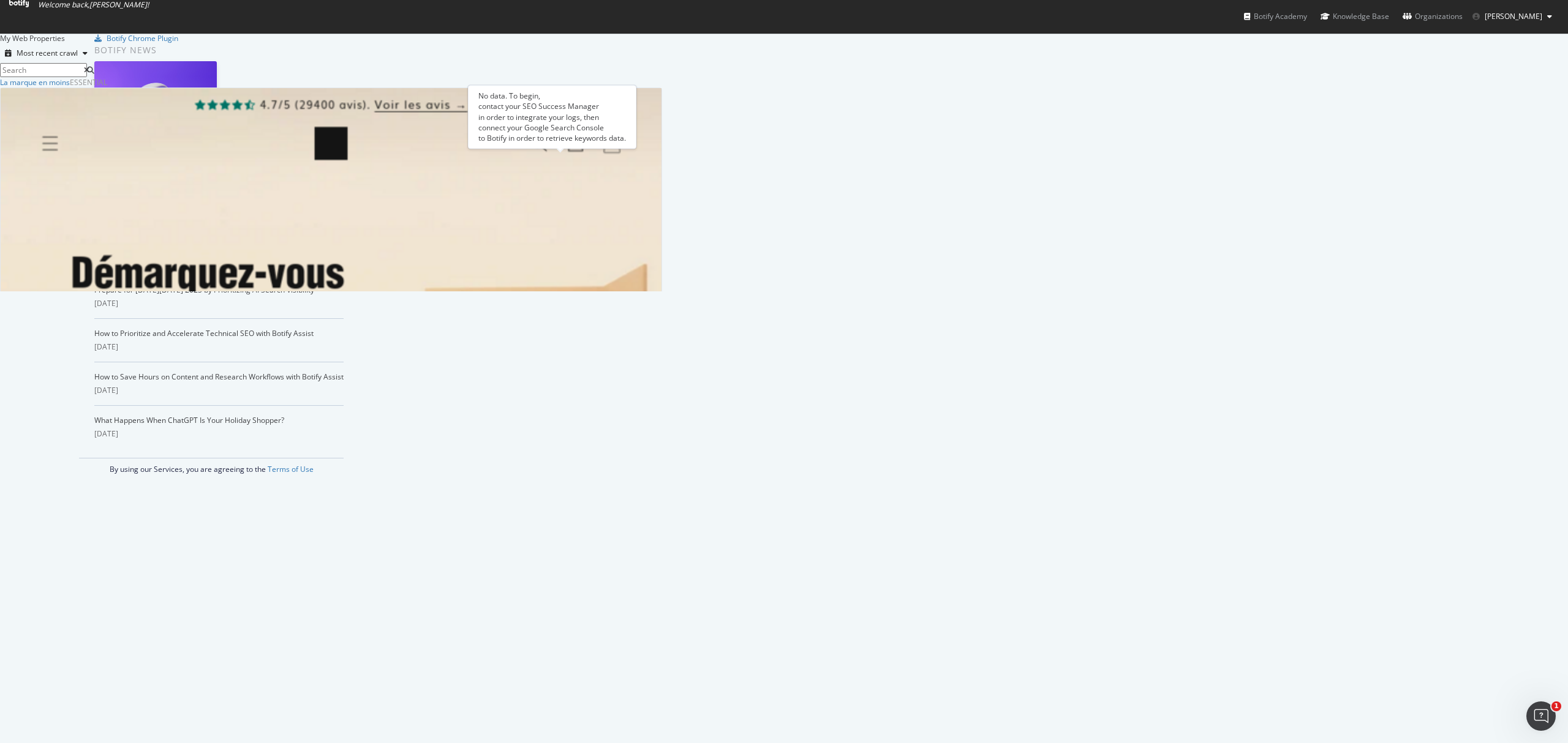
click at [79, 629] on div "Overview" at bounding box center [60, 635] width 38 height 12
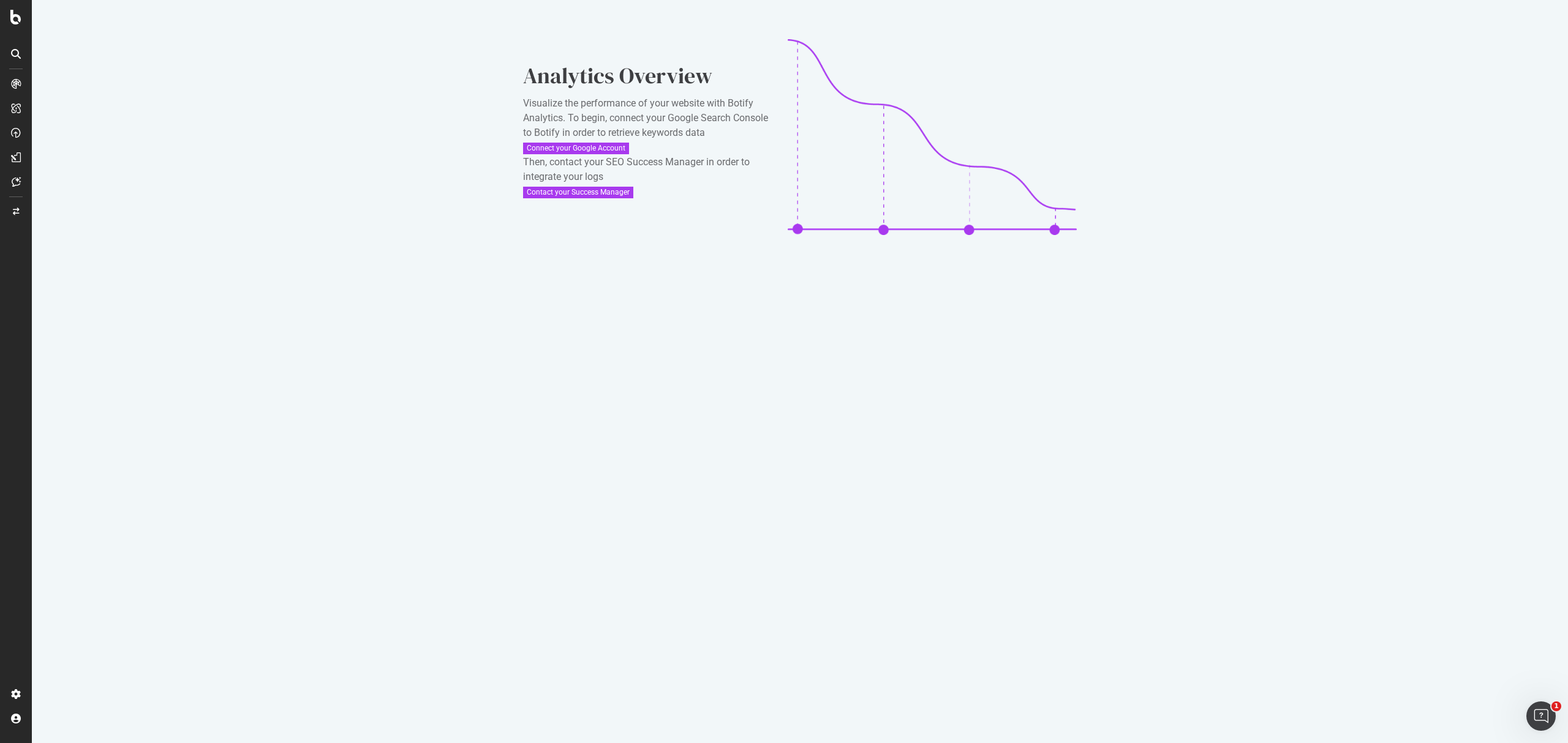
click at [8, 53] on div at bounding box center [16, 54] width 20 height 19
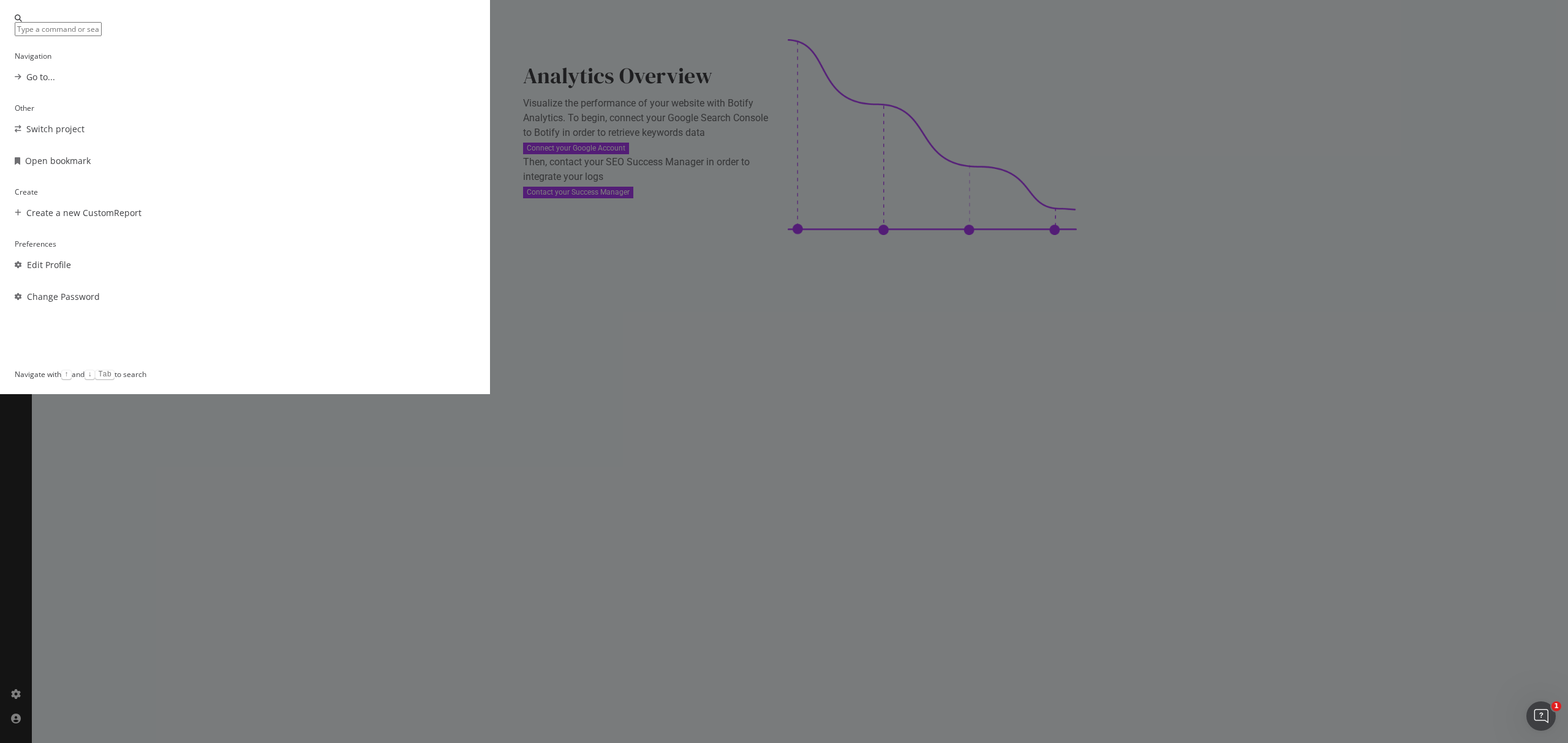
click at [372, 174] on div "Navigation Go to... Other Switch project Open bookmark Create Create a new Cust…" at bounding box center [784, 371] width 1568 height 743
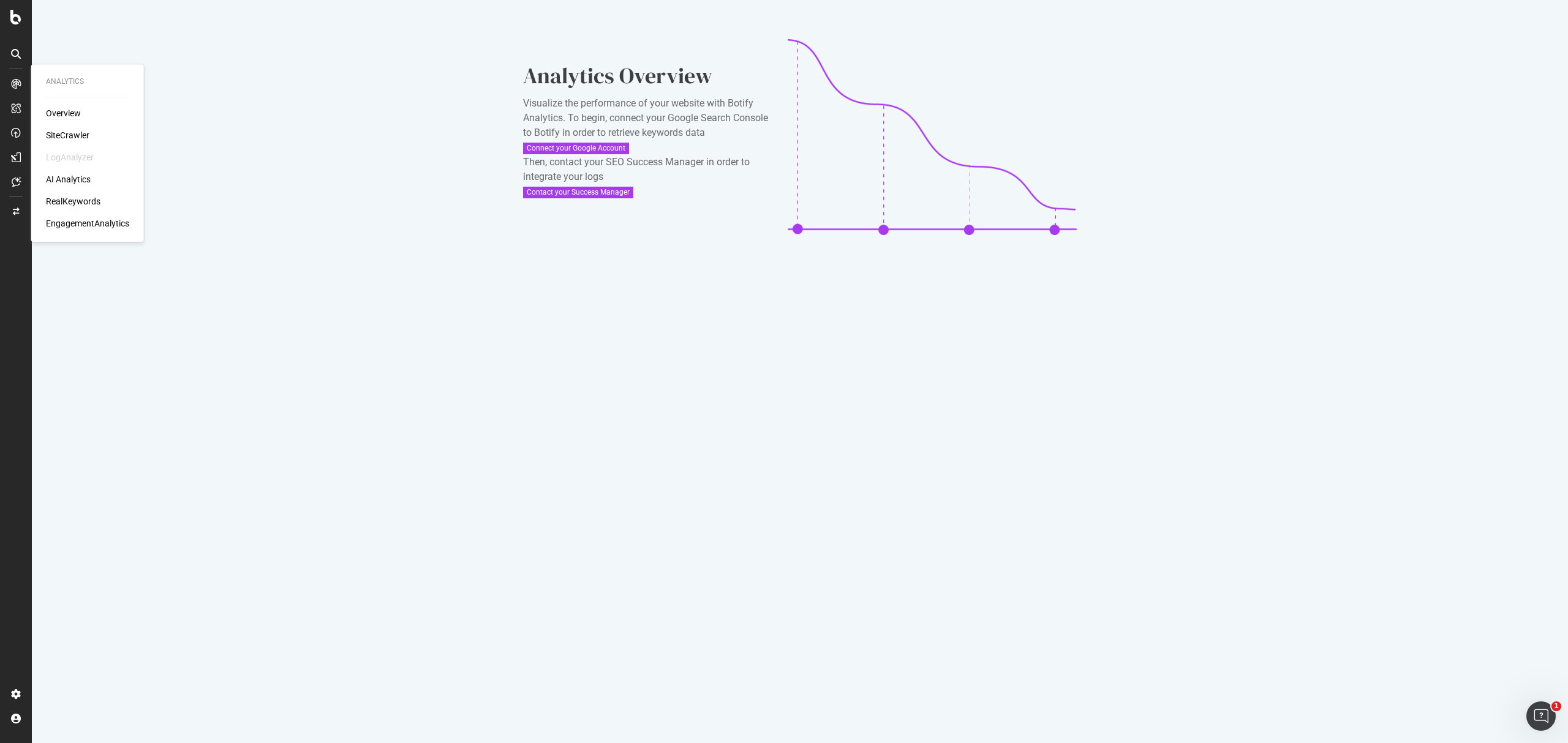
click at [76, 111] on div "Overview" at bounding box center [63, 113] width 35 height 12
click at [67, 131] on div "SiteCrawler" at bounding box center [68, 136] width 44 height 12
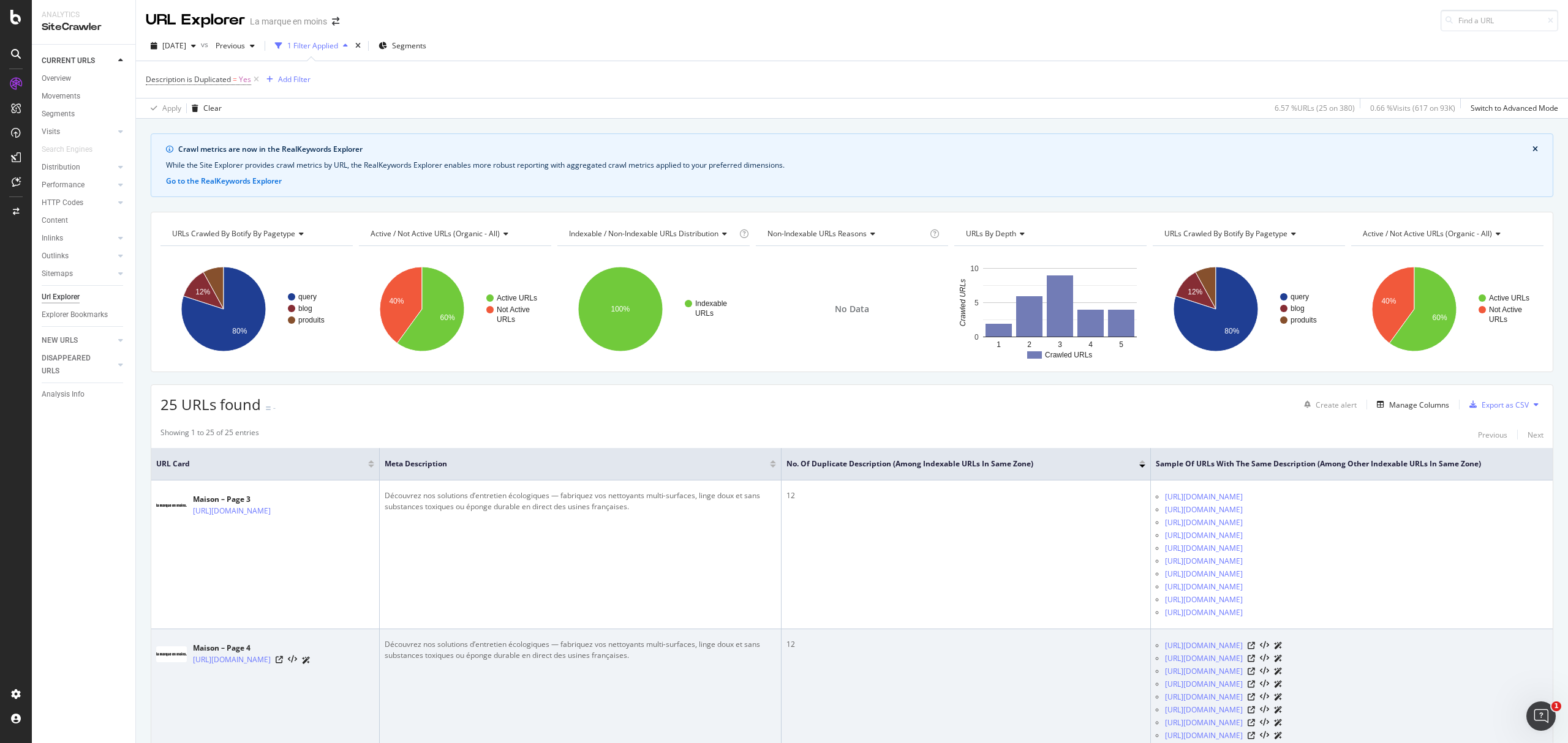
scroll to position [327, 0]
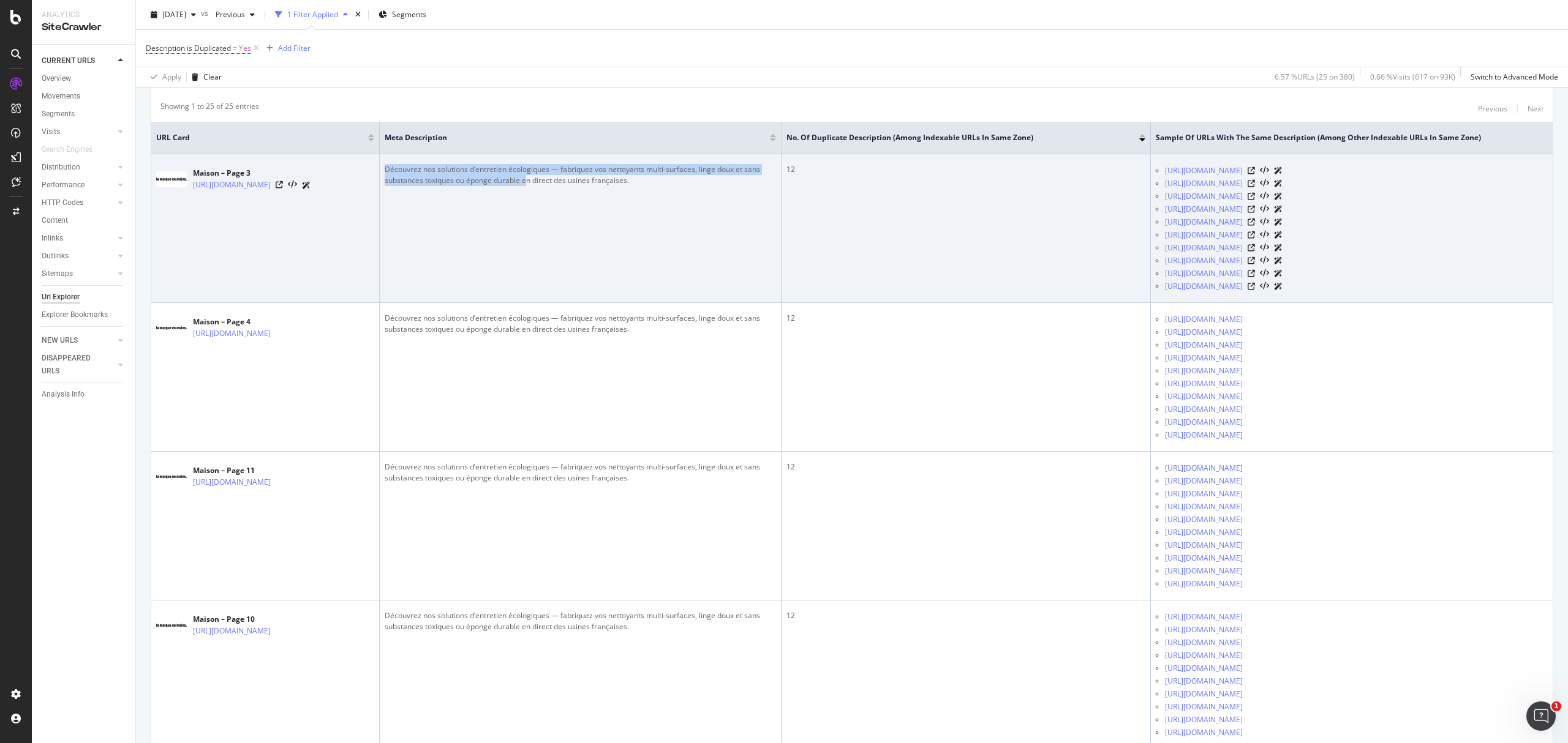
drag, startPoint x: 498, startPoint y: 176, endPoint x: 685, endPoint y: 185, distance: 187.2
click at [685, 185] on div "Découvrez nos solutions d’entretien écologiques — fabriquez vos nettoyants mult…" at bounding box center [580, 175] width 392 height 22
copy div "Découvrez nos solutions d’entretien écologiques — fabriquez vos nettoyants mult…"
click at [310, 192] on div at bounding box center [293, 185] width 35 height 12
click at [283, 186] on icon at bounding box center [278, 184] width 7 height 7
